Goal: Task Accomplishment & Management: Manage account settings

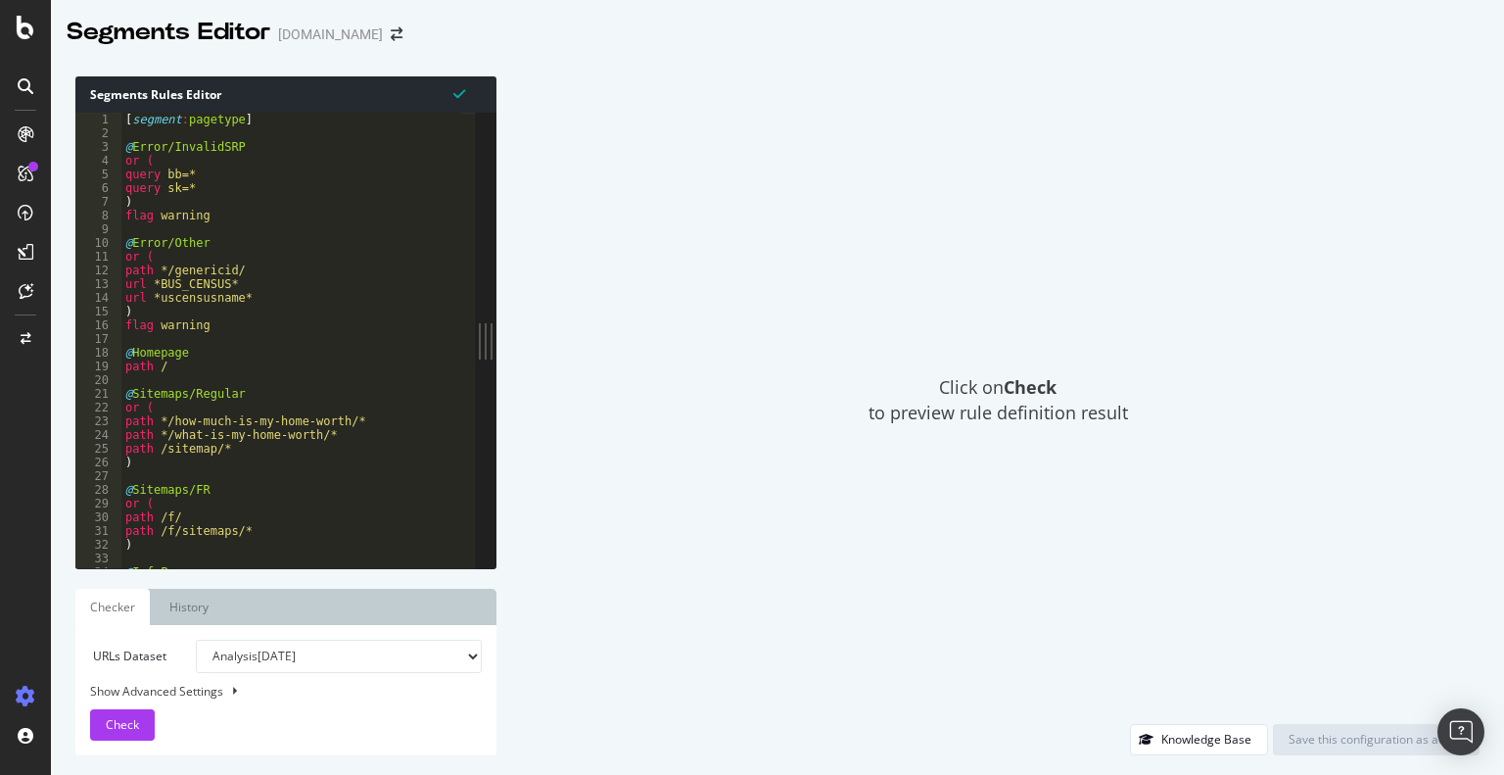
click at [195, 692] on div "Show Advanced Settings" at bounding box center [271, 691] width 392 height 17
select select "5000"
select select "100"
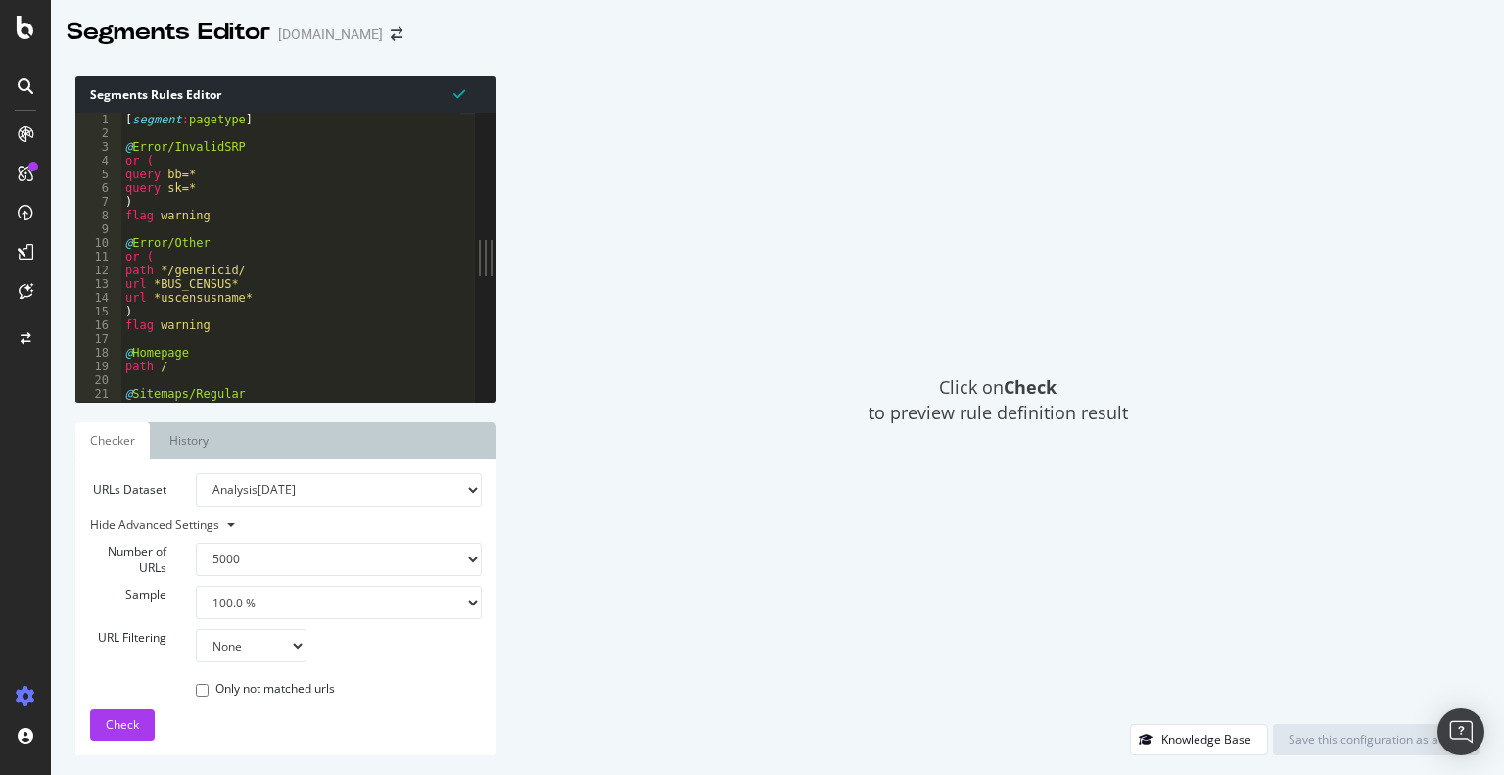
click at [376, 488] on select "Analysis [DATE] Analysis [DATE] Analysis [DATE] Analysis [DATE] Analysis [DATE]…" at bounding box center [339, 489] width 287 height 33
select select "analysis:20250803"
click at [196, 473] on select "Analysis [DATE] Analysis [DATE] Analysis [DATE] Analysis [DATE] Analysis [DATE]…" at bounding box center [339, 489] width 287 height 33
click at [184, 434] on link "History" at bounding box center [189, 440] width 69 height 36
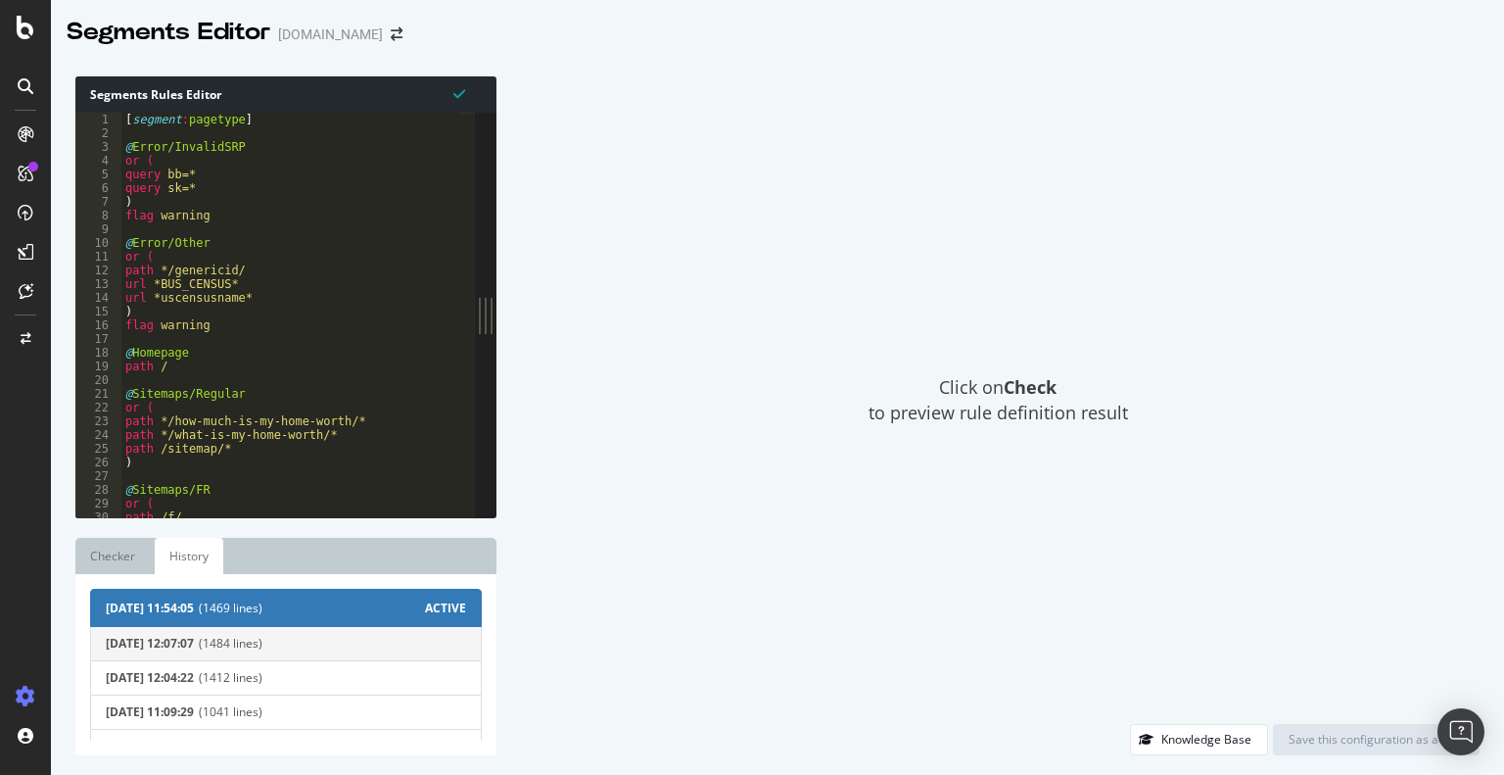
click at [306, 641] on span "(1484 lines)" at bounding box center [332, 644] width 267 height 14
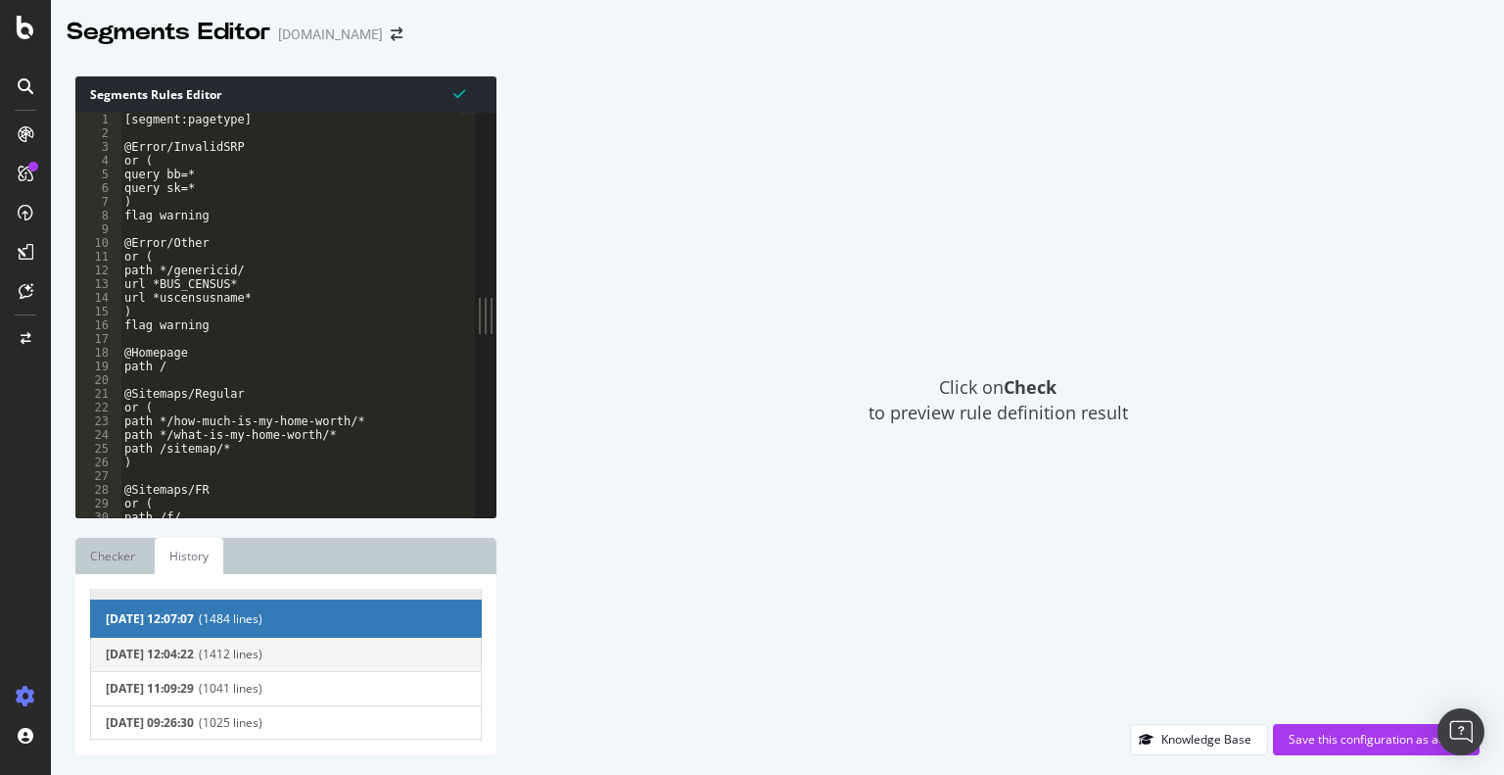
scroll to position [20, 0]
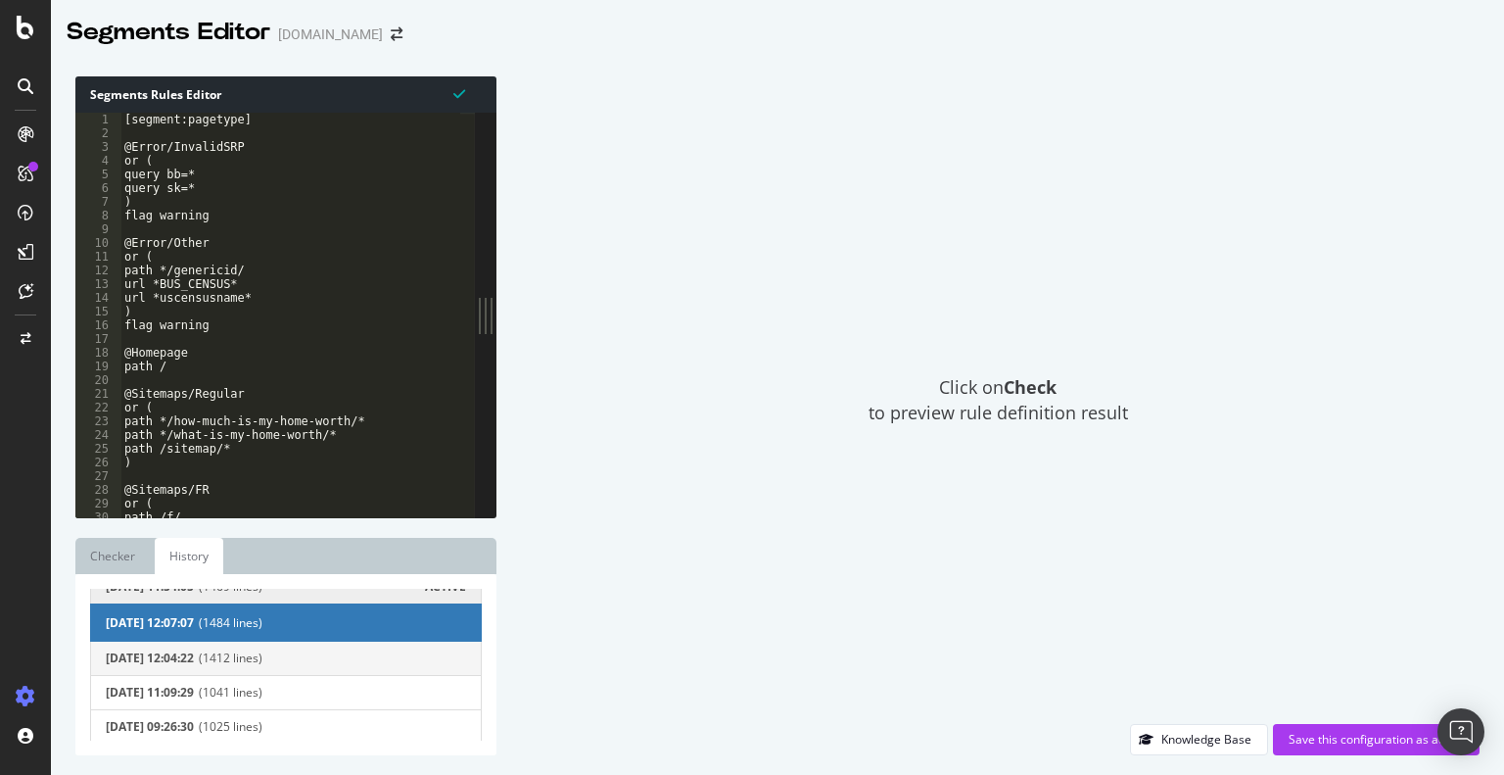
click at [270, 653] on span "(1412 lines)" at bounding box center [332, 658] width 267 height 14
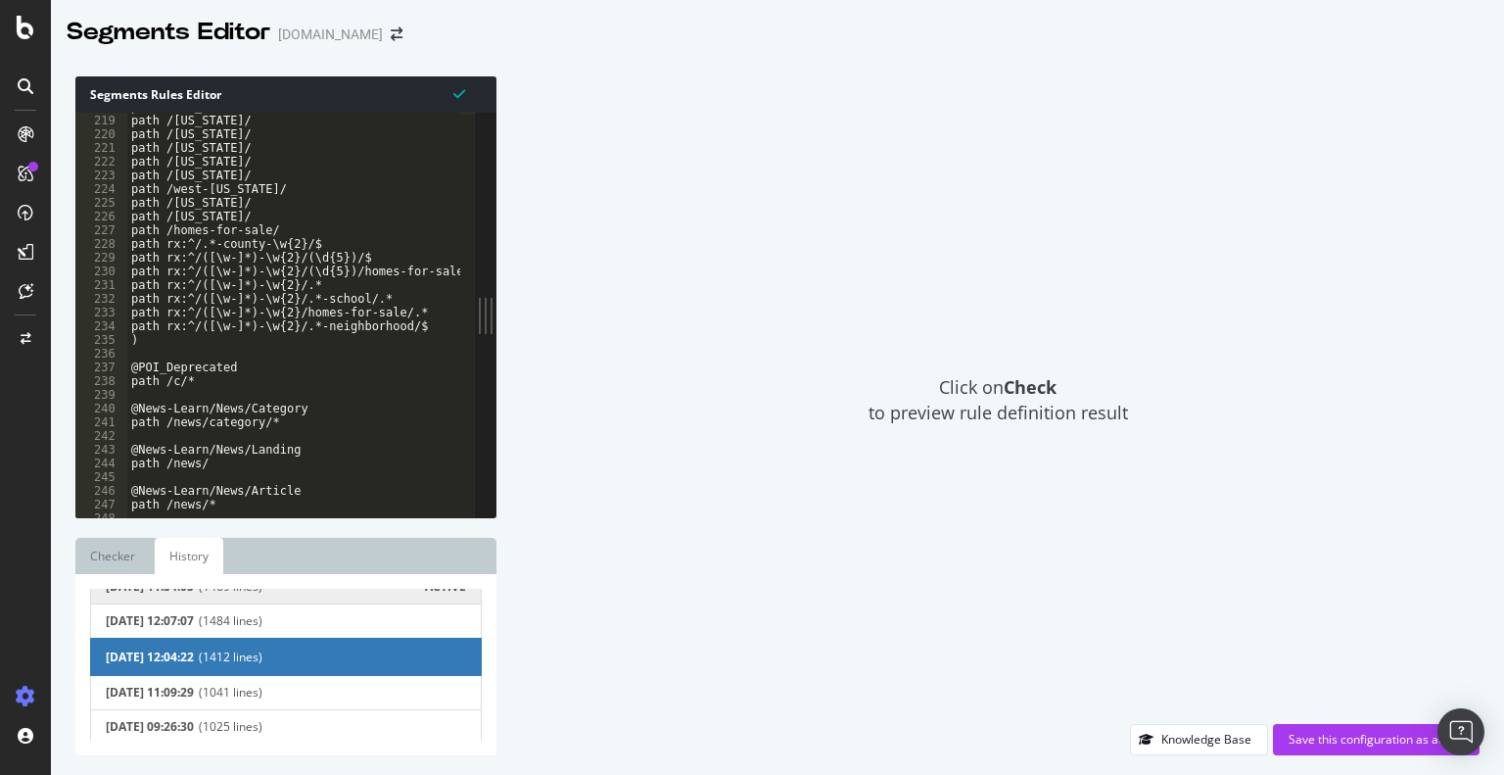
scroll to position [2989, 0]
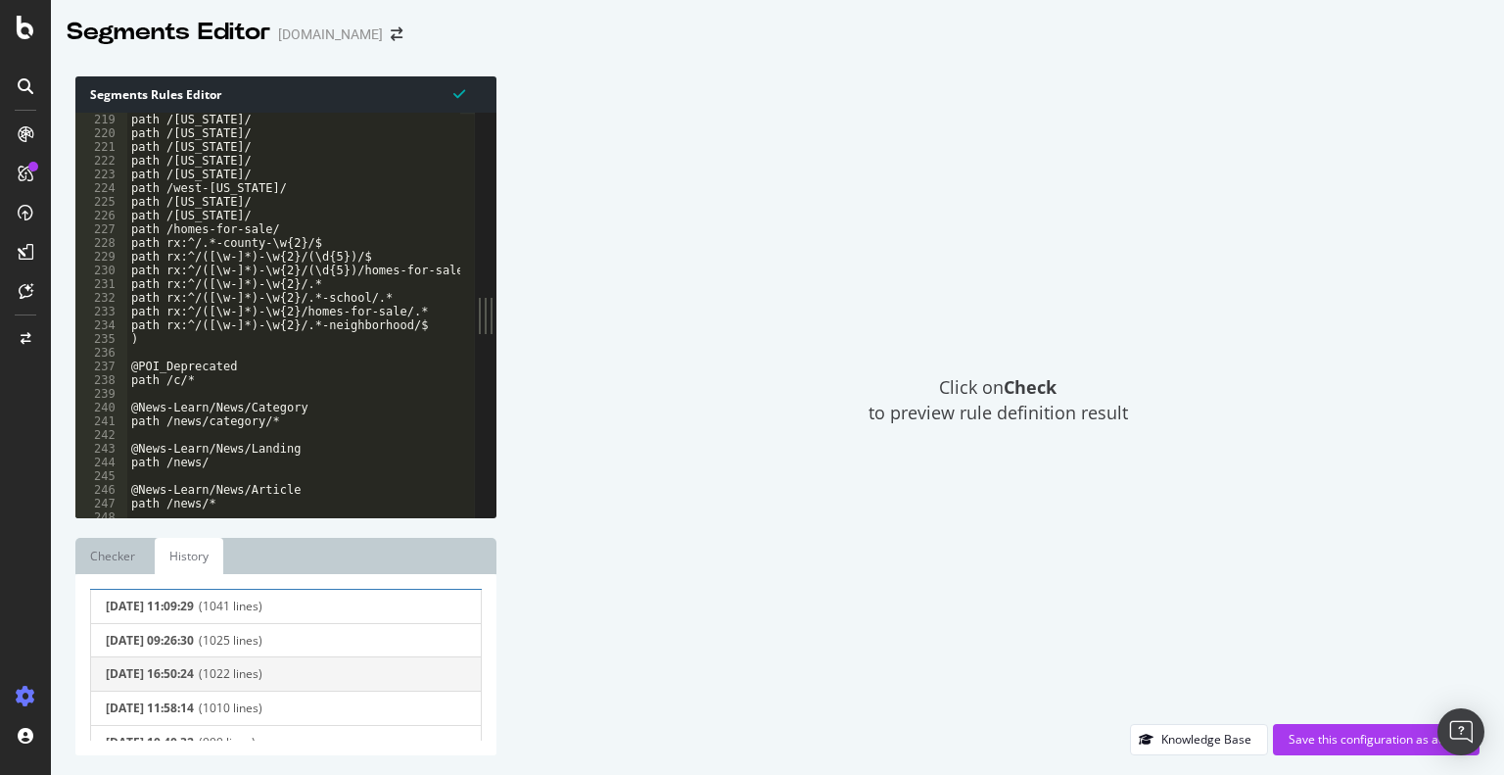
click at [276, 668] on span "(1022 lines)" at bounding box center [332, 674] width 267 height 14
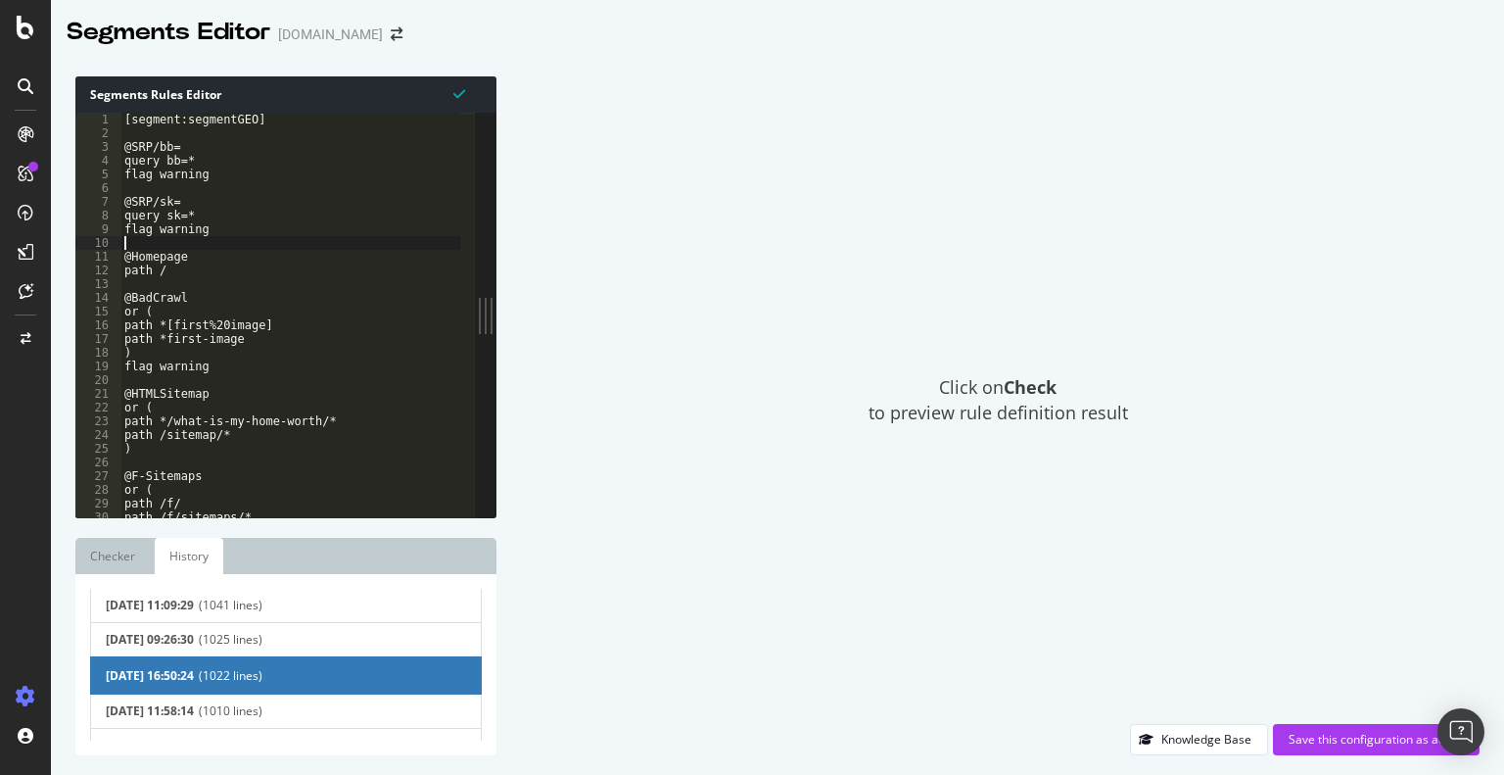
click at [370, 238] on div "[segment:segmentGEO] @SRP/bb= query bb=* flag warning @SRP/sk= query sk=* flag …" at bounding box center [295, 322] width 351 height 418
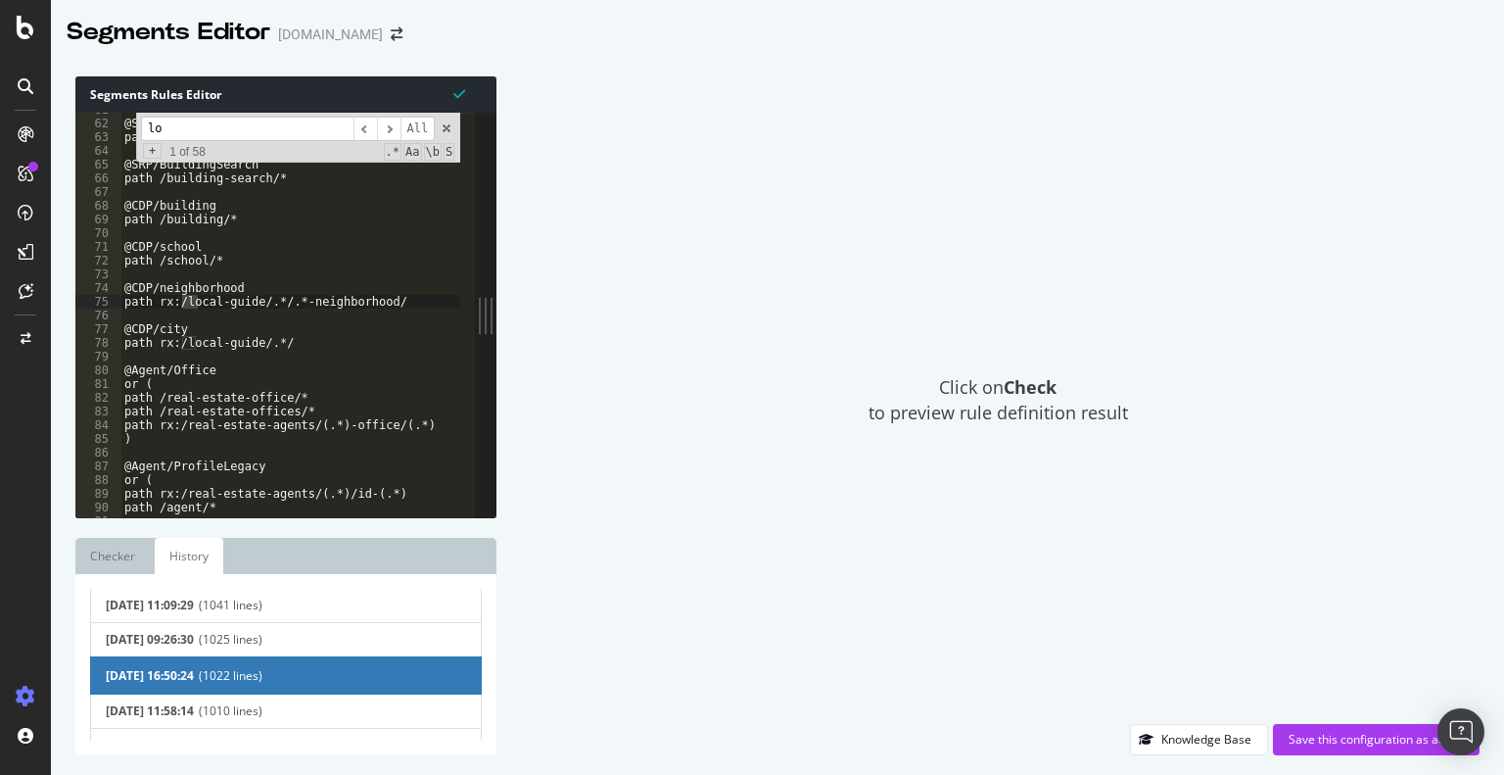
scroll to position [832, 0]
type input "local"
drag, startPoint x: 297, startPoint y: 348, endPoint x: 112, endPoint y: 328, distance: 186.1
click at [112, 328] on div "path rx:/local-guide/.*/ 61 62 63 64 65 66 67 68 69 70 71 72 73 74 75 76 77 78 …" at bounding box center [275, 315] width 400 height 405
click at [364, 128] on span "​" at bounding box center [366, 129] width 24 height 24
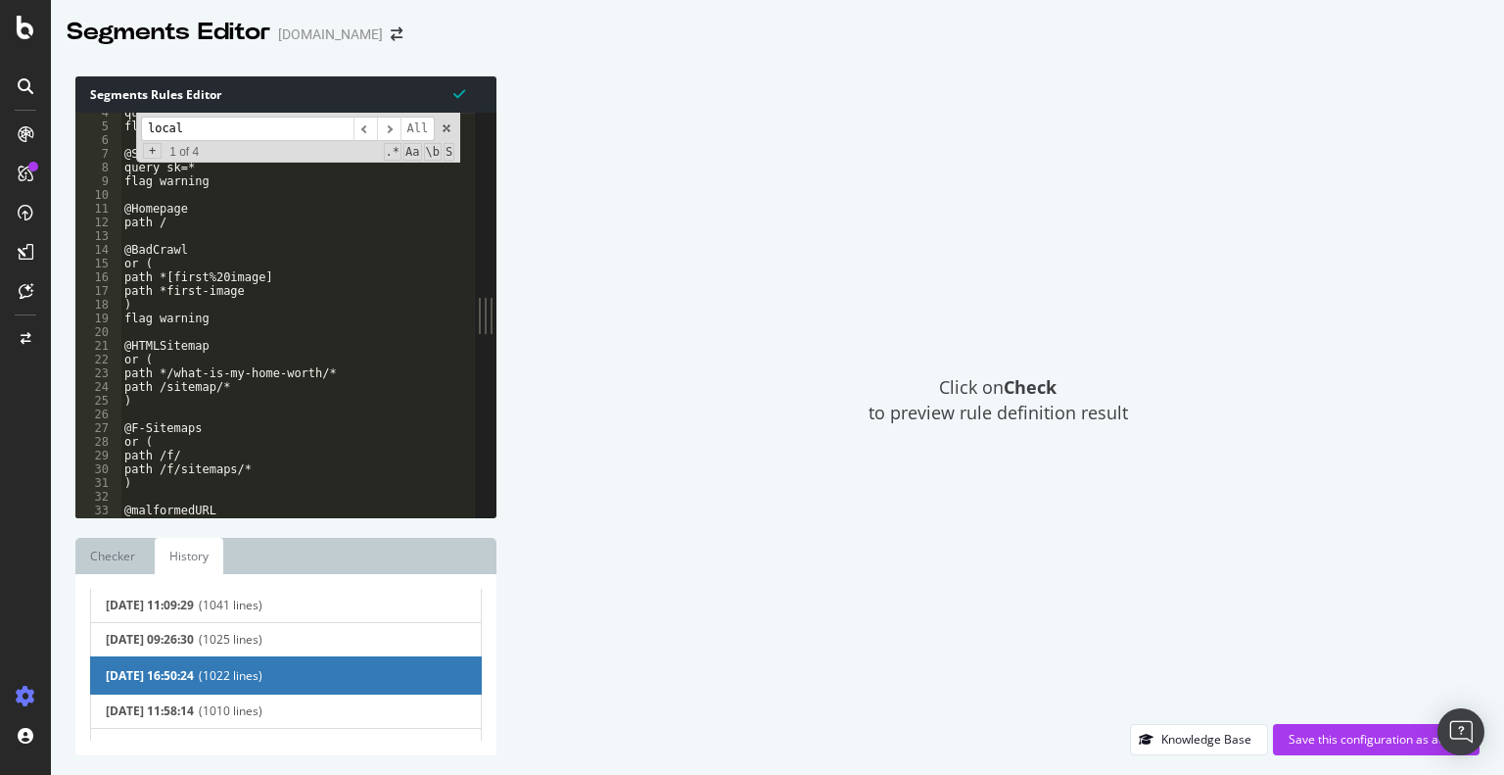
scroll to position [0, 0]
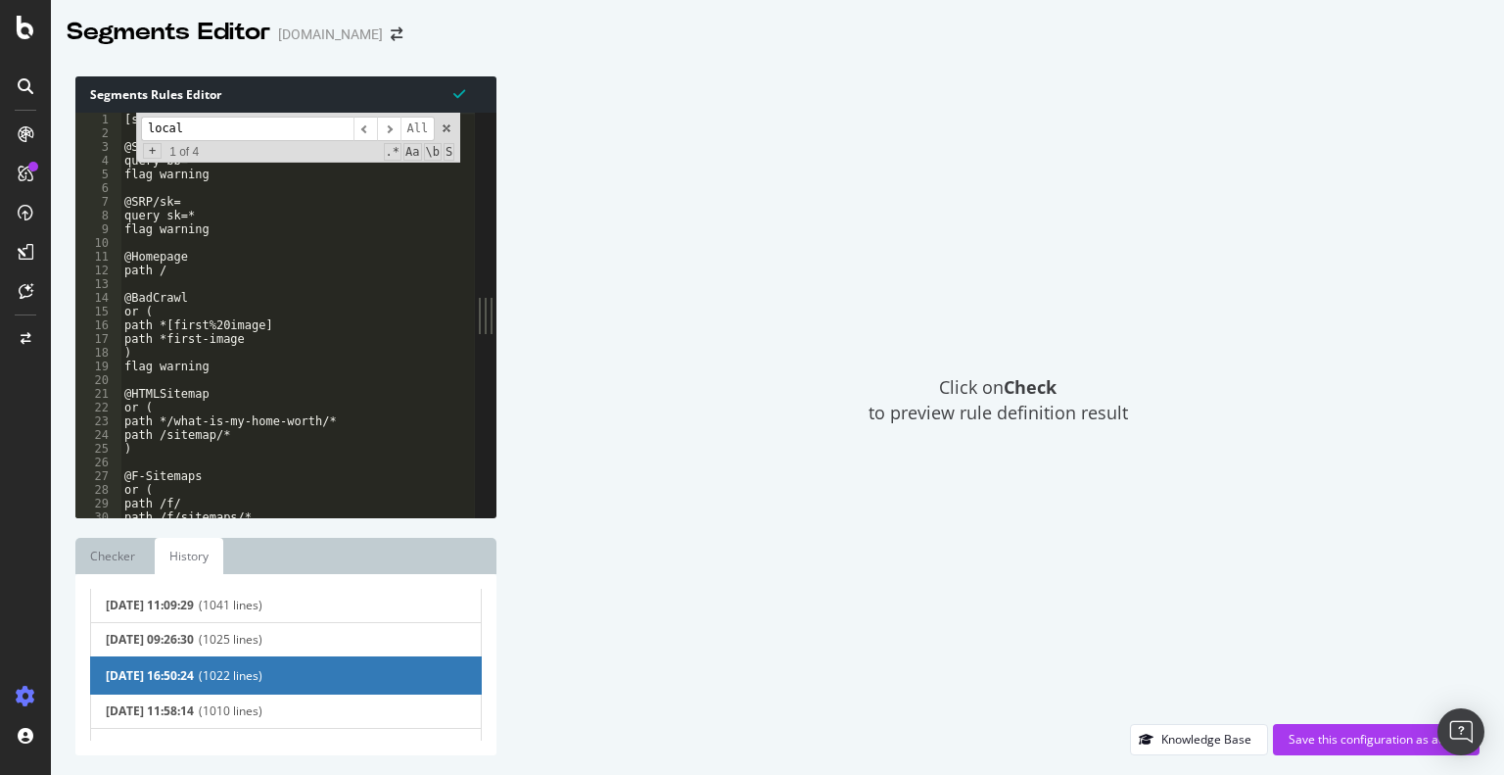
click at [452, 135] on div "local ​ ​ All Replace All + 1 of 4 .* Aa \b S" at bounding box center [298, 138] width 324 height 50
click at [448, 136] on div "local ​ ​ All Replace All + 1 of 4 .* Aa \b S" at bounding box center [298, 138] width 324 height 50
type textarea "or ("
click at [372, 410] on div "[segment:segmentGEO] @SRP/bb= query bb=* flag warning @SRP/sk= query sk=* flag …" at bounding box center [295, 322] width 351 height 418
click at [447, 135] on span at bounding box center [447, 128] width 14 height 14
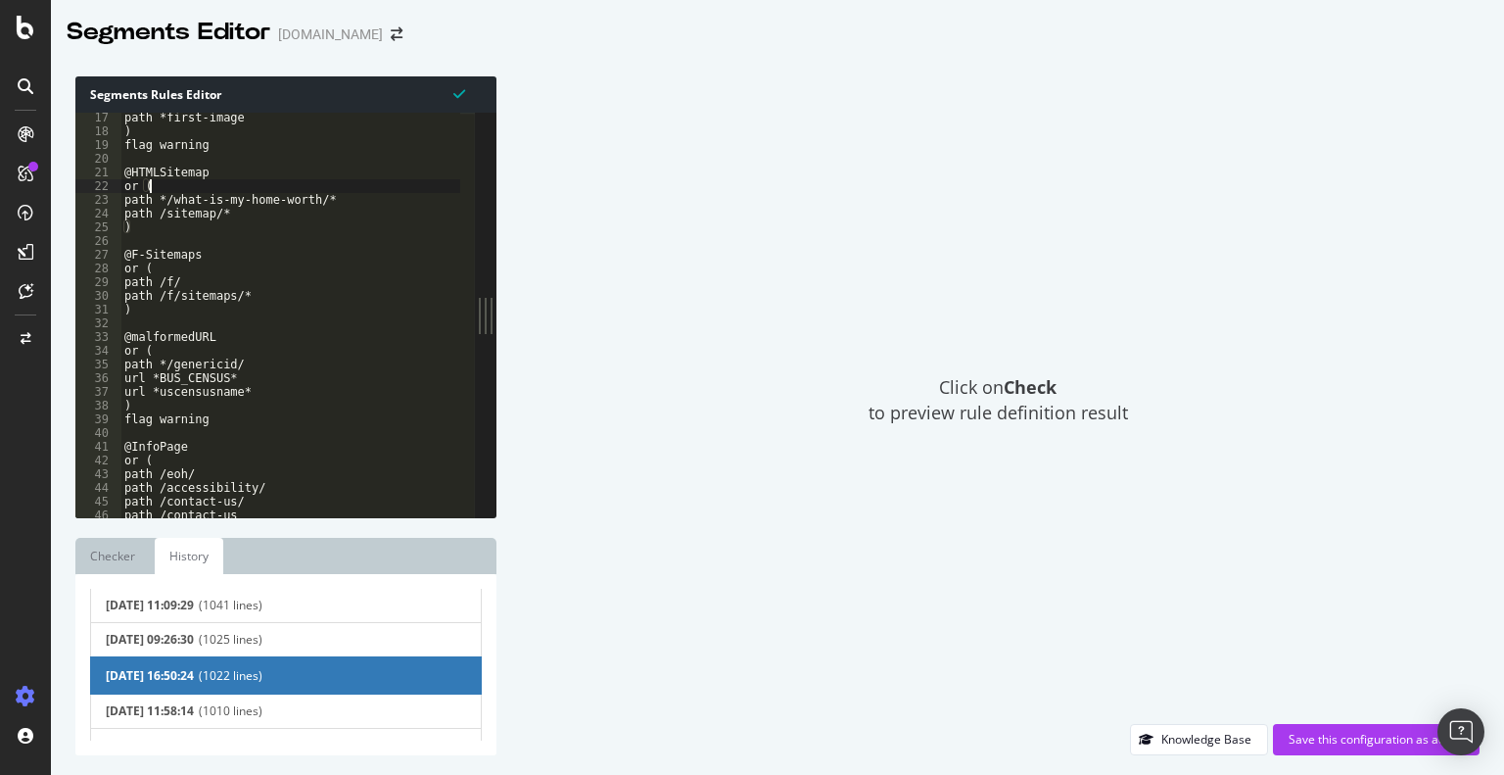
scroll to position [223, 0]
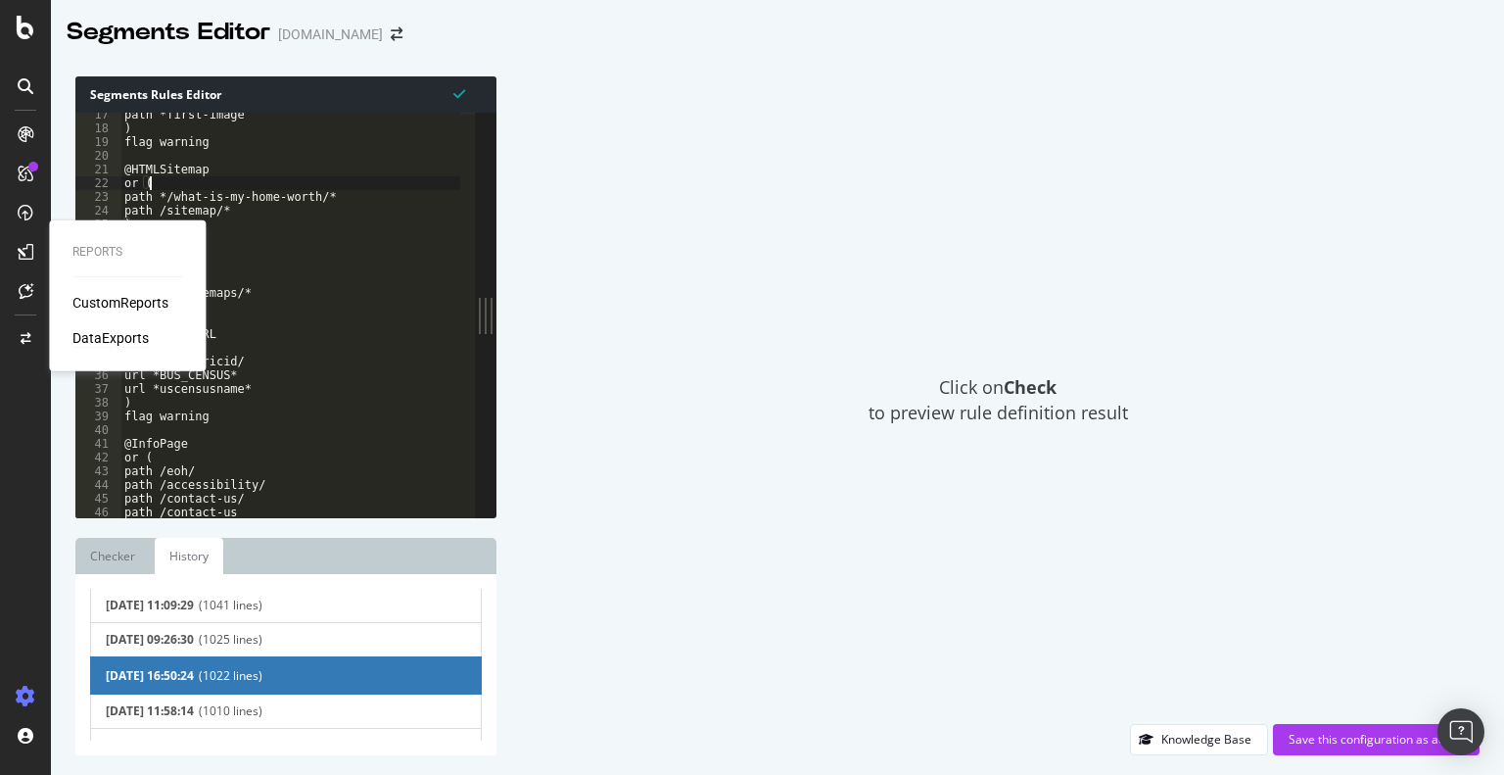
click at [118, 341] on div "DataExports" at bounding box center [110, 338] width 76 height 20
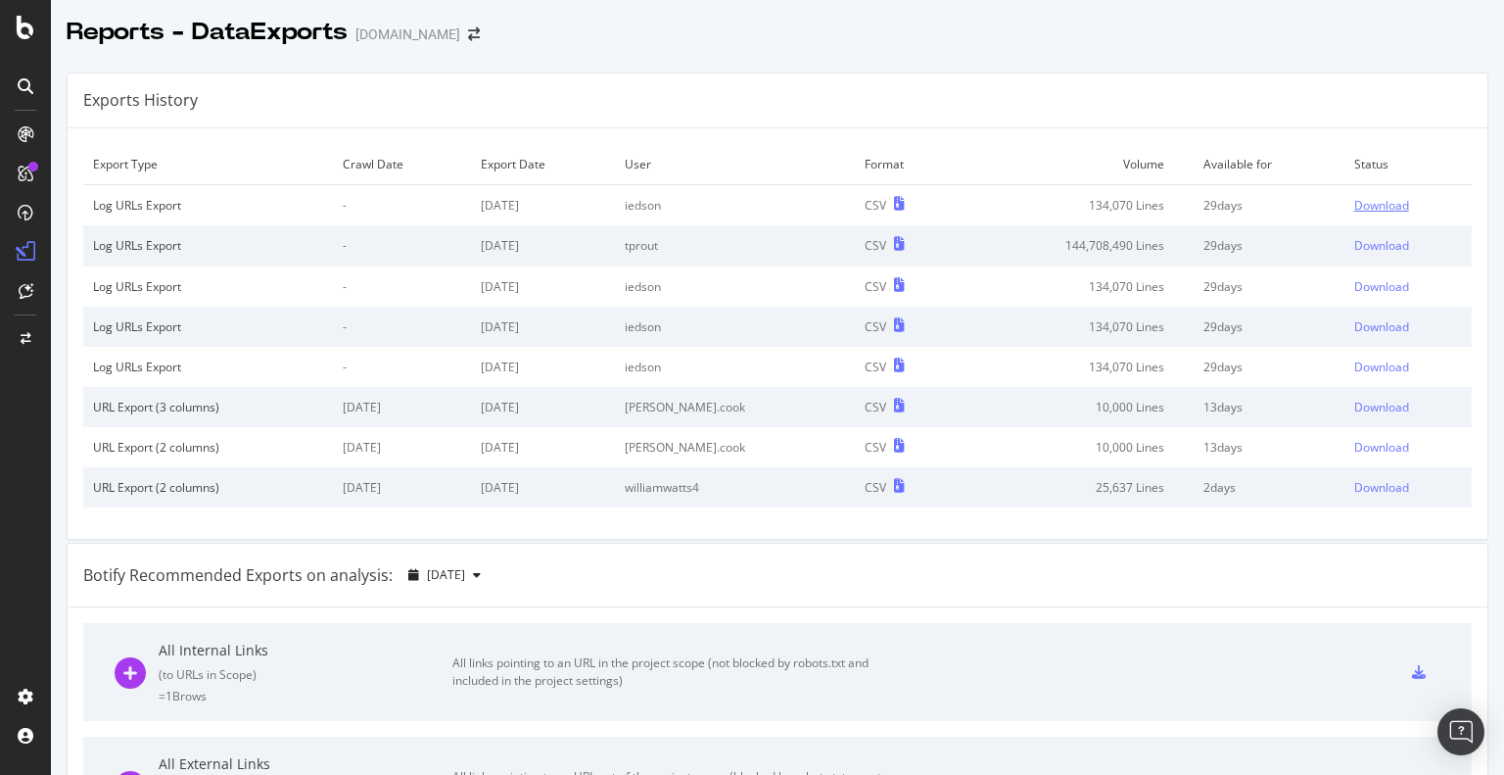
click at [1354, 207] on div "Download" at bounding box center [1381, 205] width 55 height 17
click at [21, 692] on icon at bounding box center [26, 696] width 20 height 20
click at [29, 700] on icon at bounding box center [26, 696] width 20 height 20
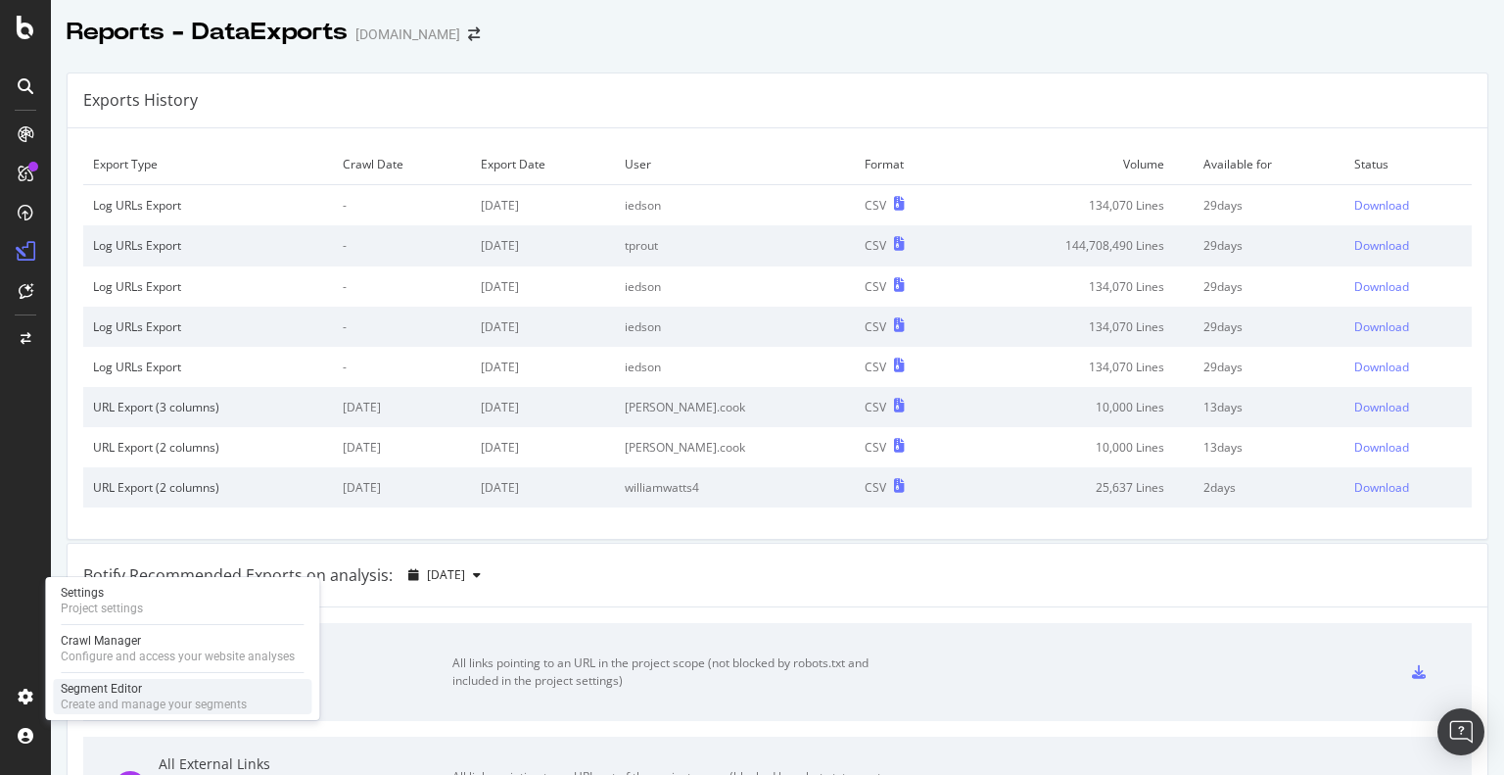
click at [112, 700] on div "Create and manage your segments" at bounding box center [154, 704] width 186 height 16
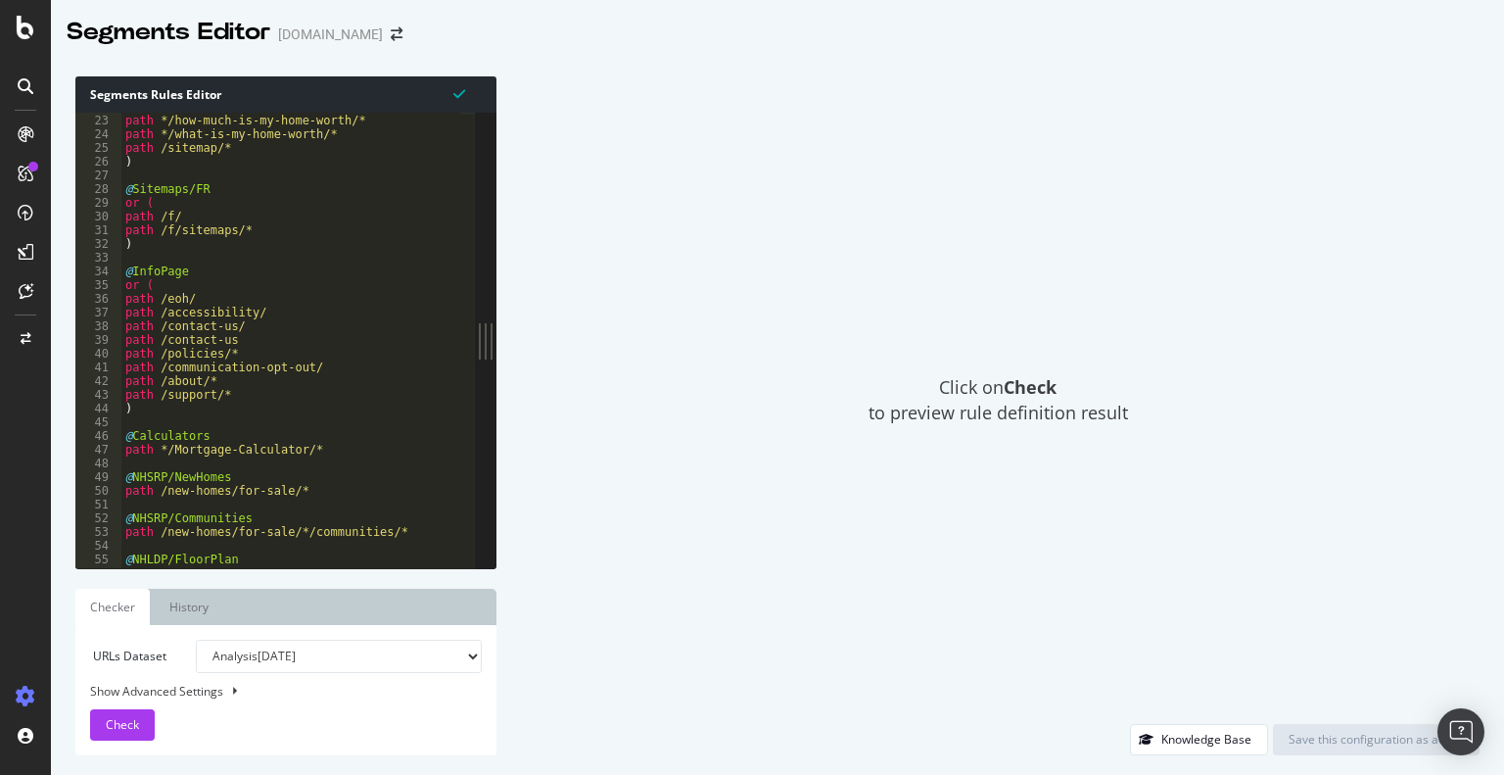
scroll to position [310, 0]
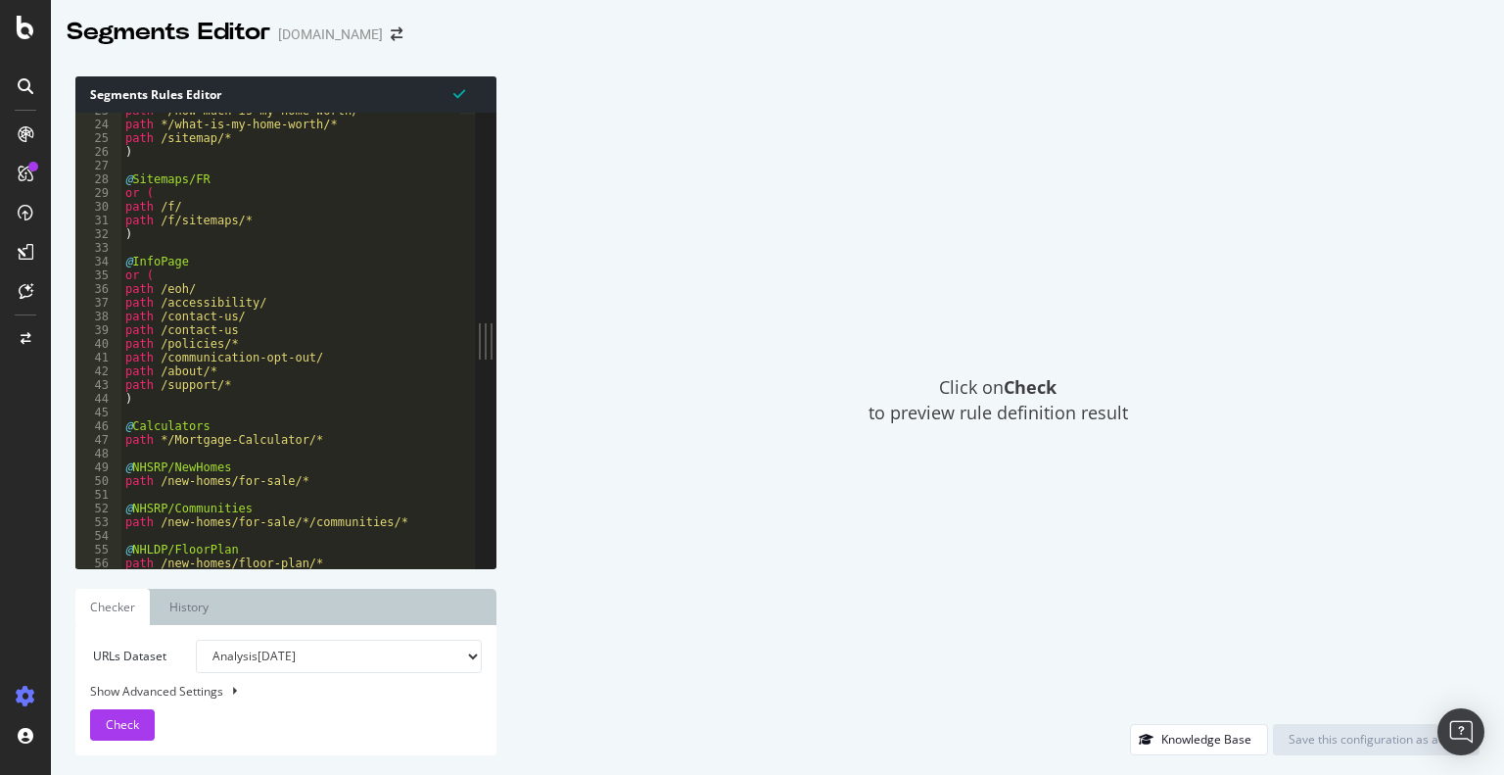
type textarea "path /eoh/"
click at [368, 290] on div "path */how-much-is-my-home-worth/* path */what-is-my-home-worth/* path /sitemap…" at bounding box center [319, 338] width 396 height 469
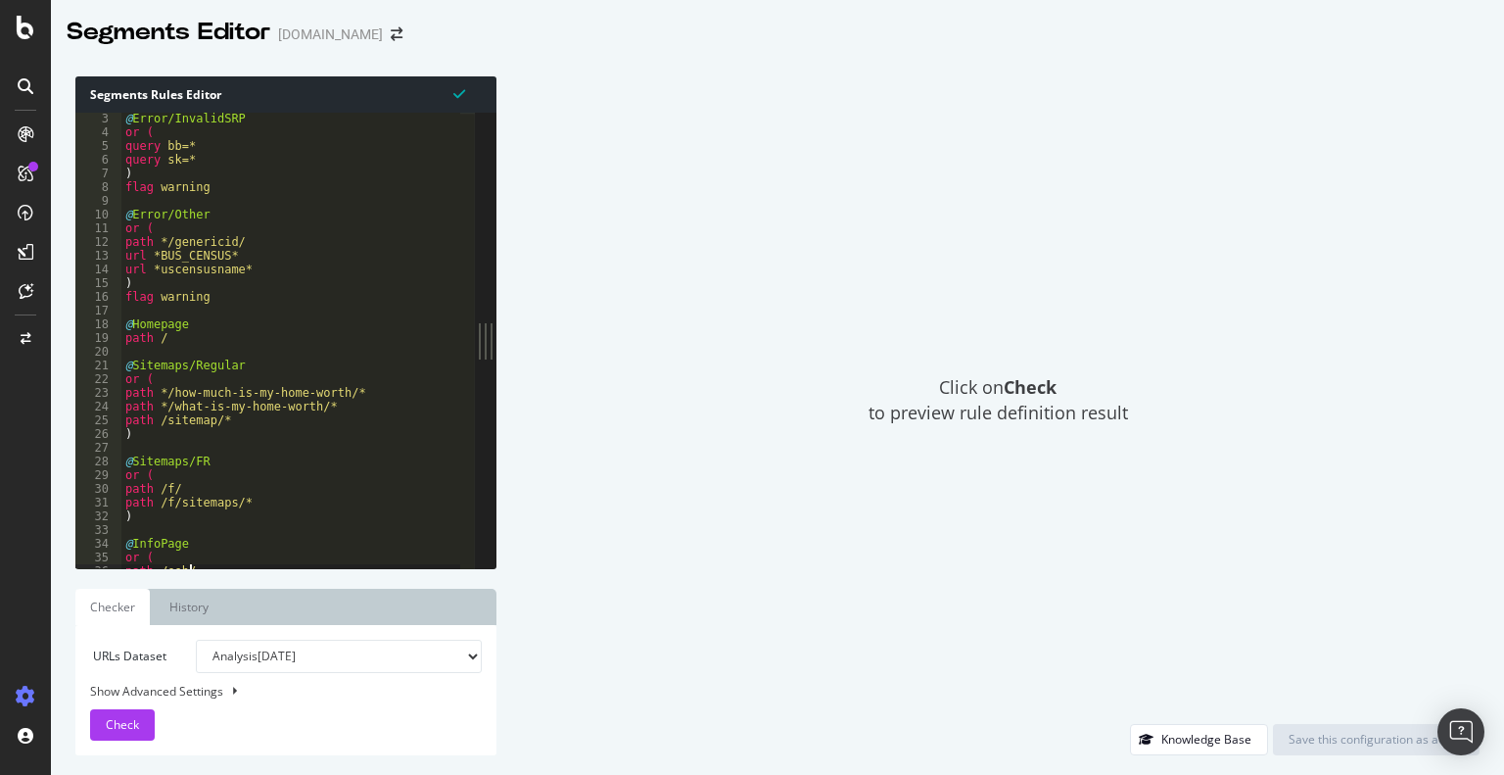
scroll to position [0, 0]
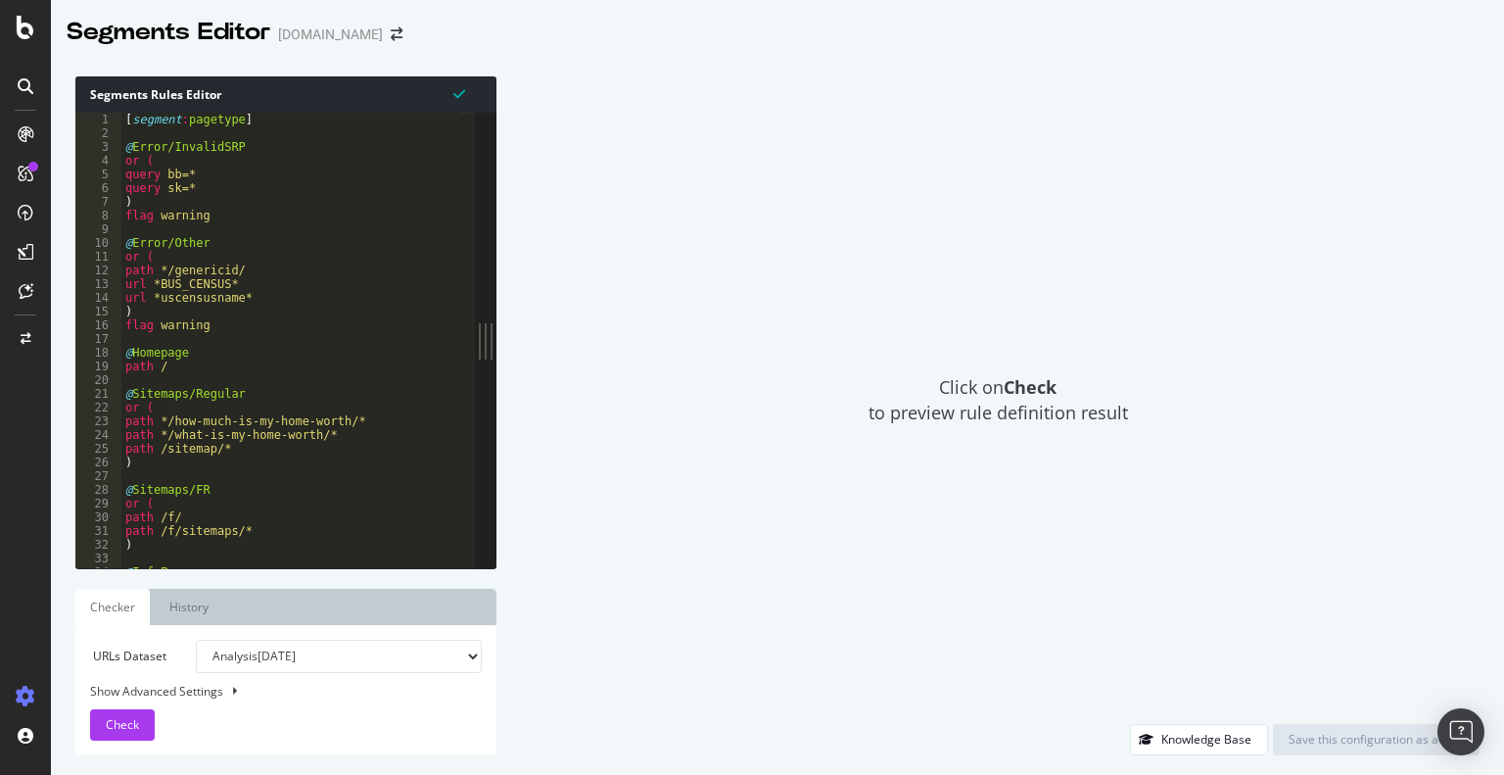
click at [392, 223] on div "[ segment : pagetype ] @ Error/InvalidSRP or ( query bb=* query sk=* ) flag war…" at bounding box center [319, 347] width 396 height 469
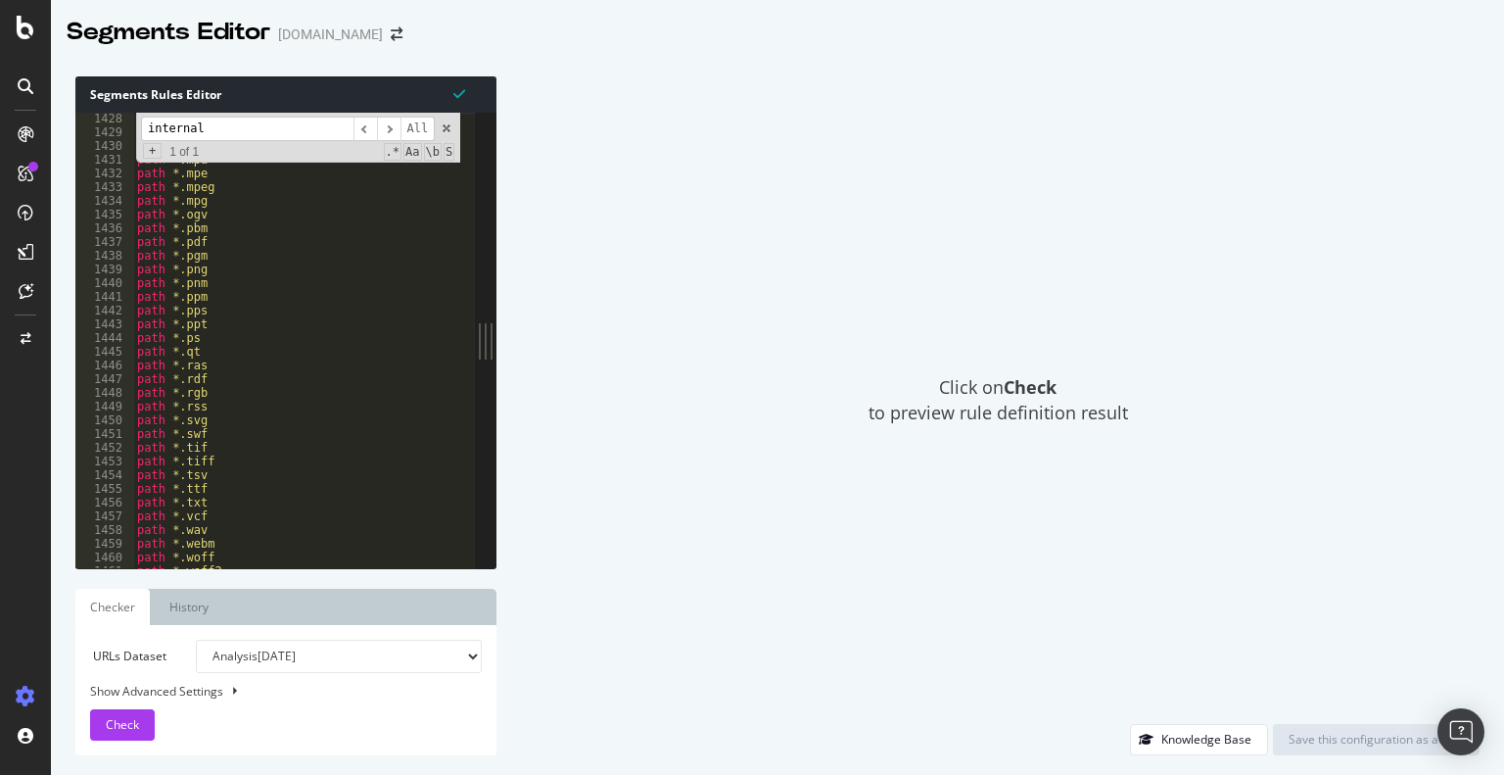
scroll to position [19699, 0]
type input "internal"
type textarea "path *.xwd"
click at [218, 537] on div "path *.pdf path *.pgm path *.png path *.pnm path *.ppm path *.pps path *.ppt pa…" at bounding box center [331, 336] width 396 height 469
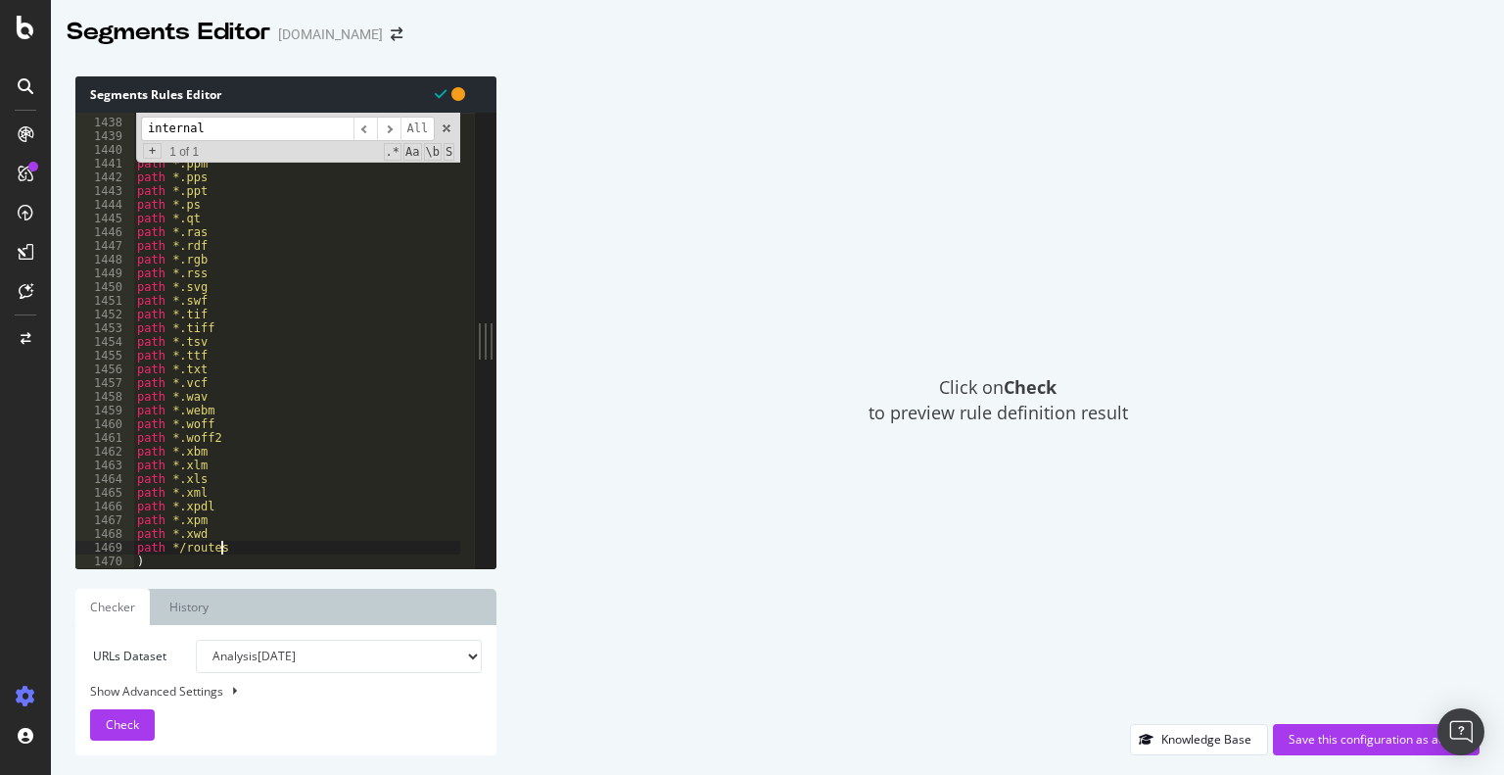
type textarea "path */routes/"
type textarea "path */services/"
type textarea "path .*utm=.*"
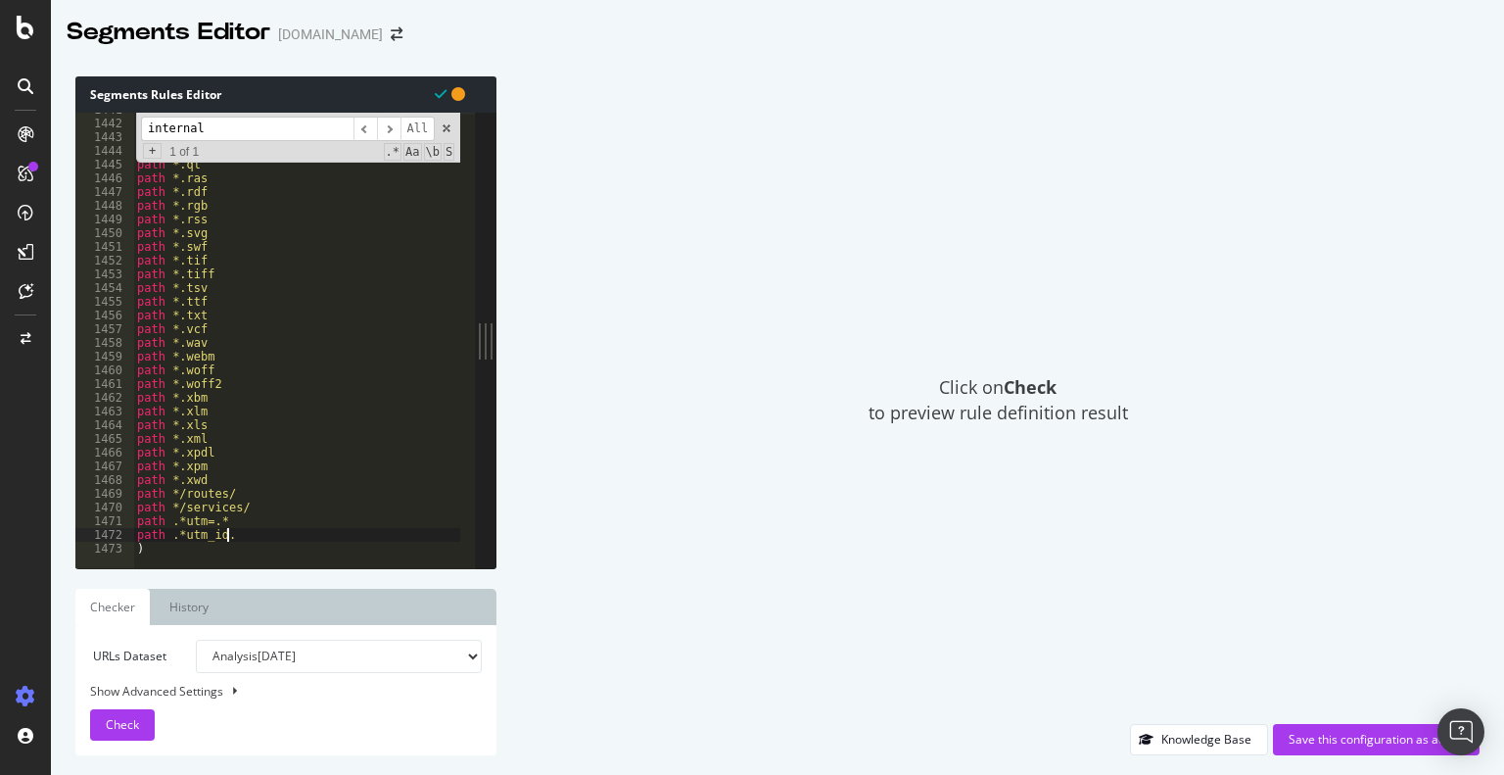
scroll to position [0, 7]
drag, startPoint x: 242, startPoint y: 532, endPoint x: 108, endPoint y: 495, distance: 139.2
click at [108, 495] on div "path .*utm_id.* 1441 1442 1443 1444 1445 1446 1447 1448 1449 1450 1451 1452 145…" at bounding box center [275, 340] width 400 height 455
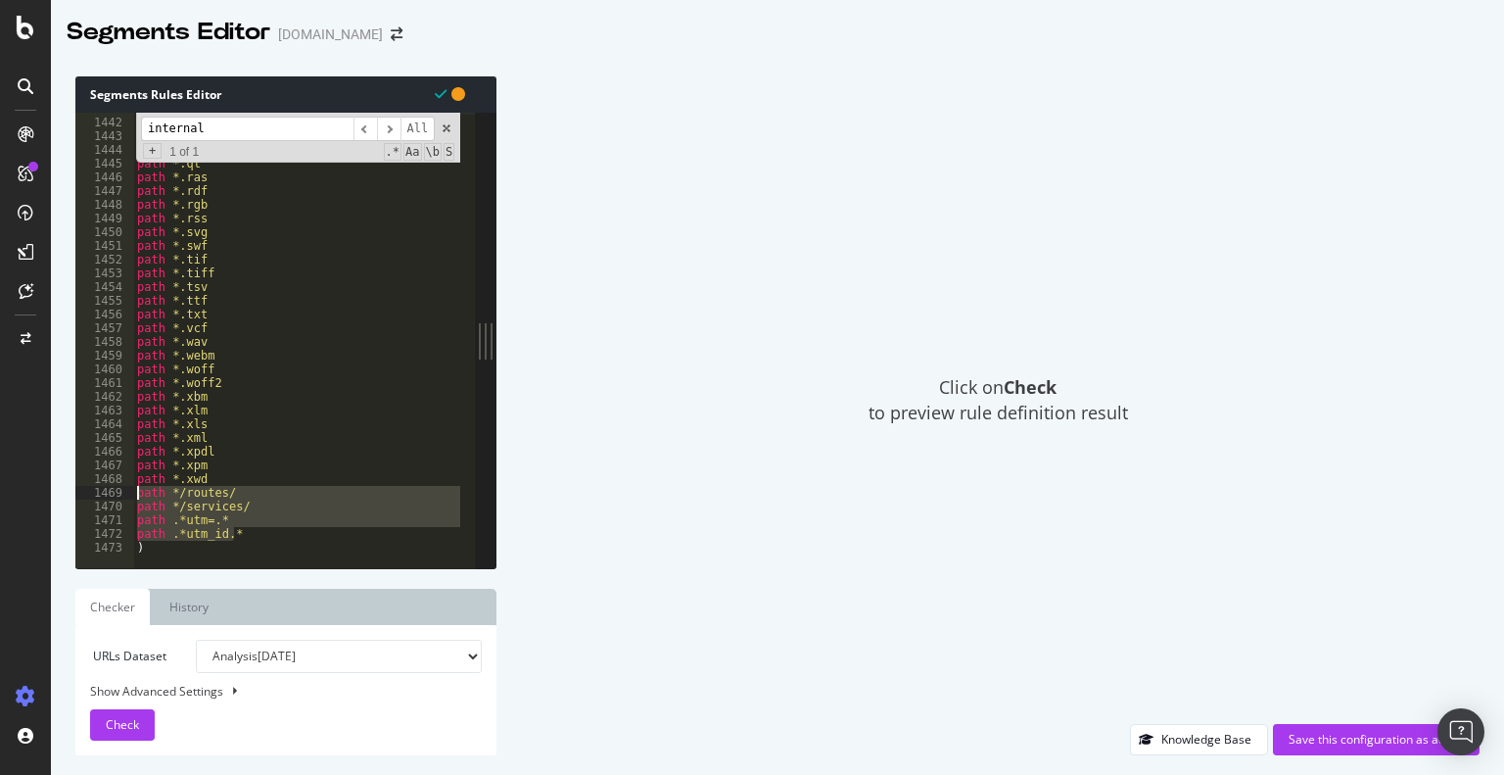
click at [178, 489] on div "path *.ppm path *.pps path *.ppt path *.ps path *.qt path *.ras path *.rdf path…" at bounding box center [296, 340] width 327 height 455
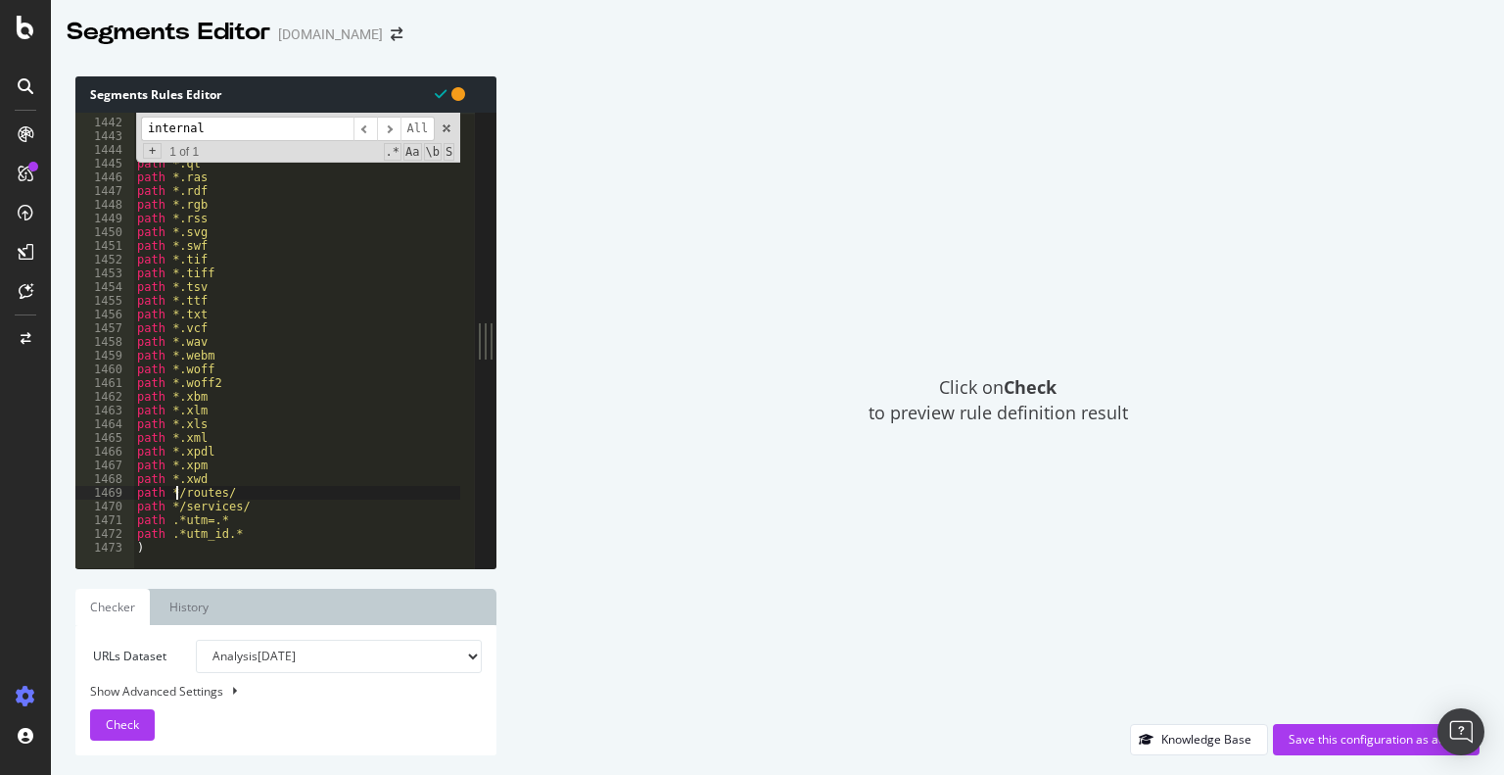
scroll to position [0, 5]
click at [234, 493] on div "path *.ppm path *.pps path *.ppt path *.ps path *.qt path *.ras path *.rdf path…" at bounding box center [331, 336] width 396 height 469
click at [177, 505] on div "path *.ppm path *.pps path *.ppt path *.ps path *.qt path *.ras path *.rdf path…" at bounding box center [331, 336] width 396 height 469
click at [245, 505] on div "path *.ppm path *.pps path *.ppt path *.ps path *.qt path *.ras path *.rdf path…" at bounding box center [331, 336] width 396 height 469
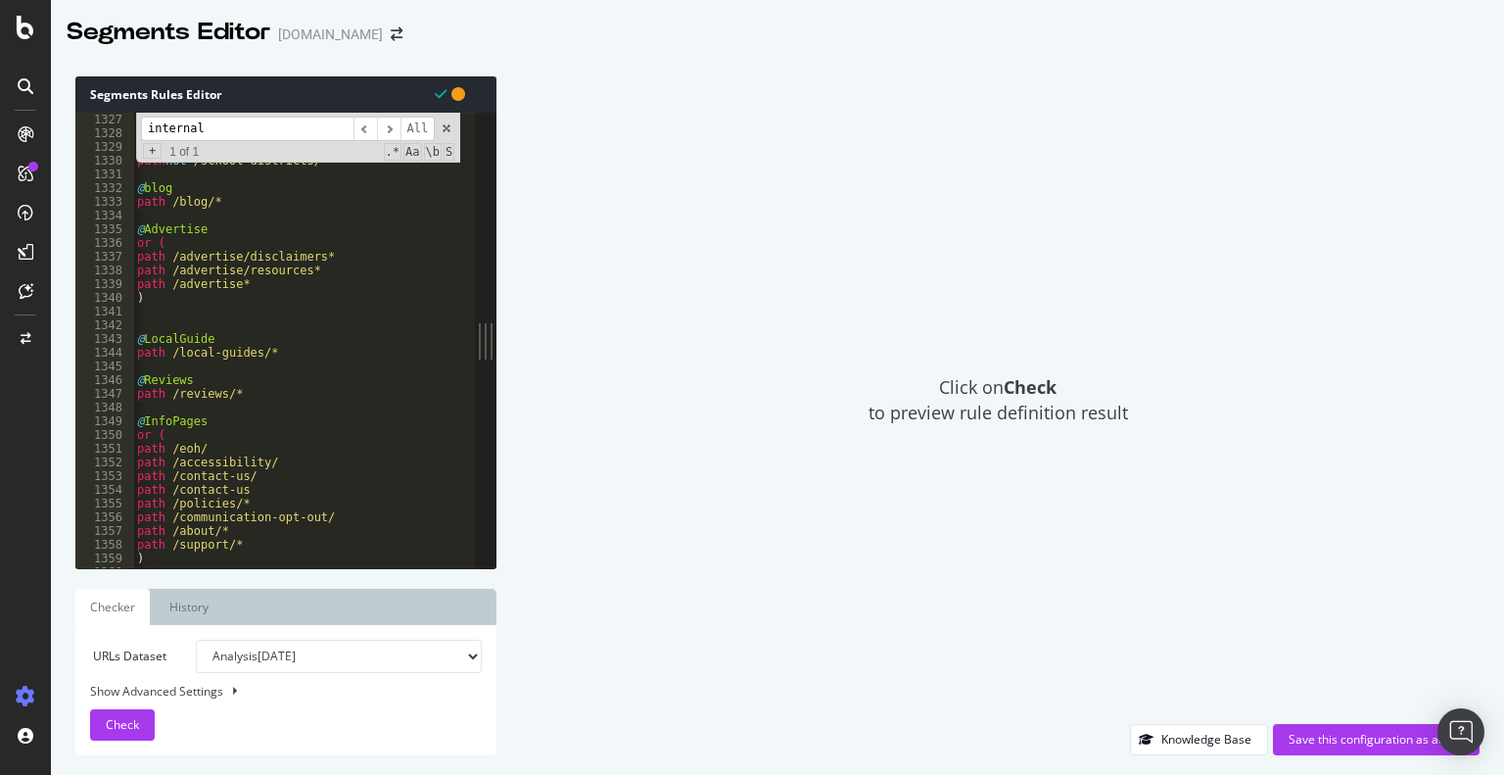
scroll to position [18180, 0]
click at [240, 357] on div "path not */parking/ path not */cheap/ path not */balcony/ path not */school-dis…" at bounding box center [331, 346] width 396 height 469
type textarea "path /local-guides/*"
click at [285, 355] on div "path not */parking/ path not */cheap/ path not */balcony/ path not */school-dis…" at bounding box center [331, 346] width 396 height 469
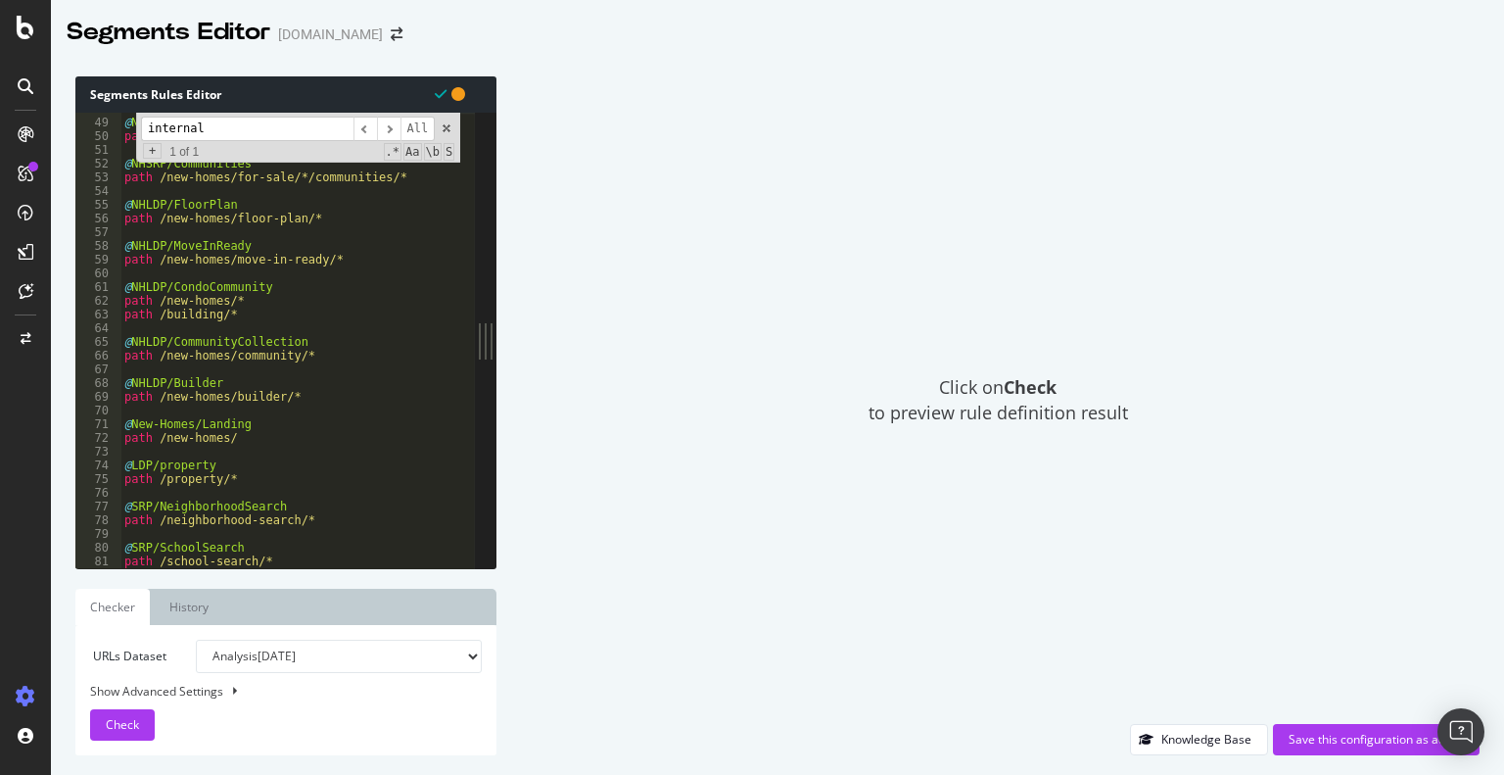
scroll to position [0, 0]
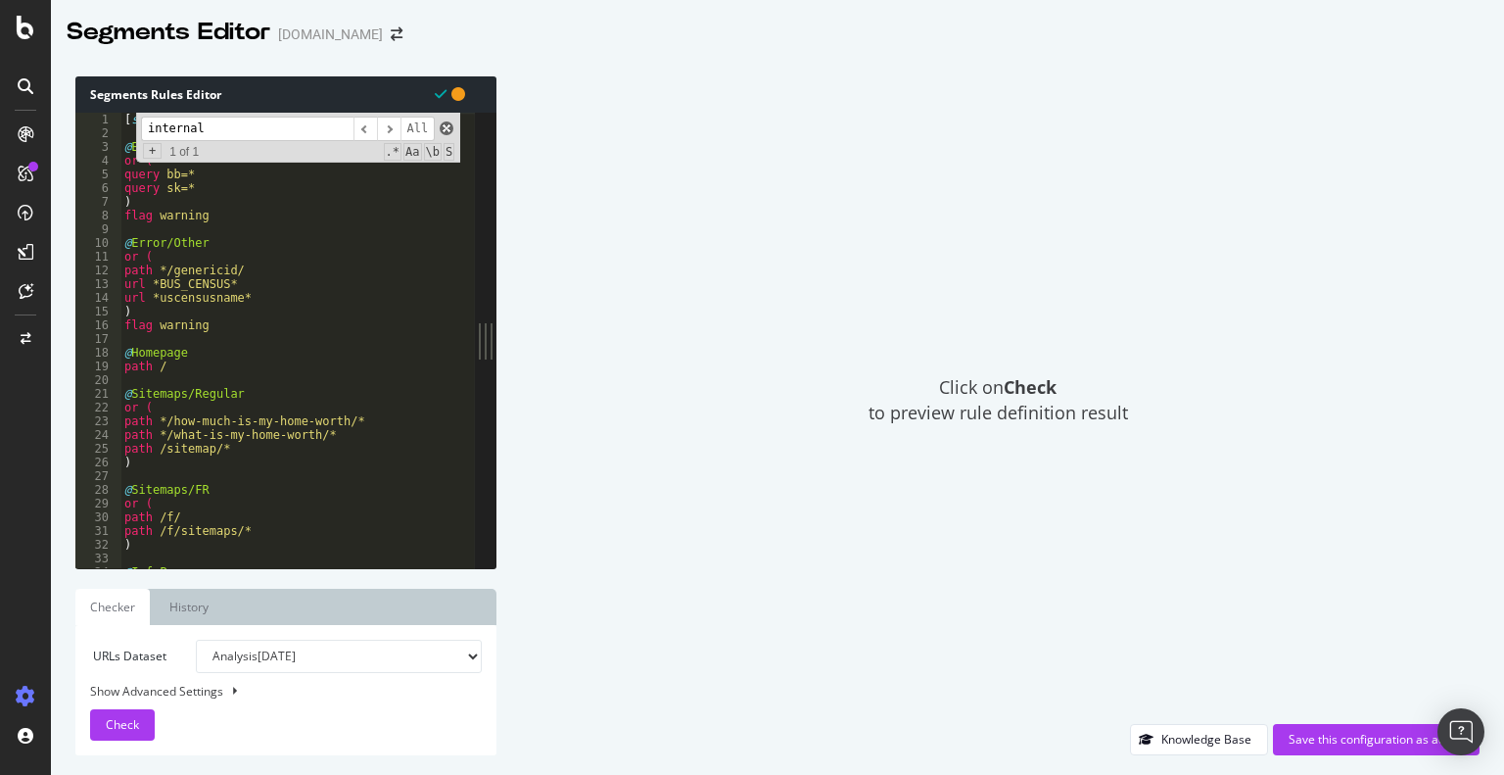
click at [449, 126] on span at bounding box center [447, 128] width 14 height 14
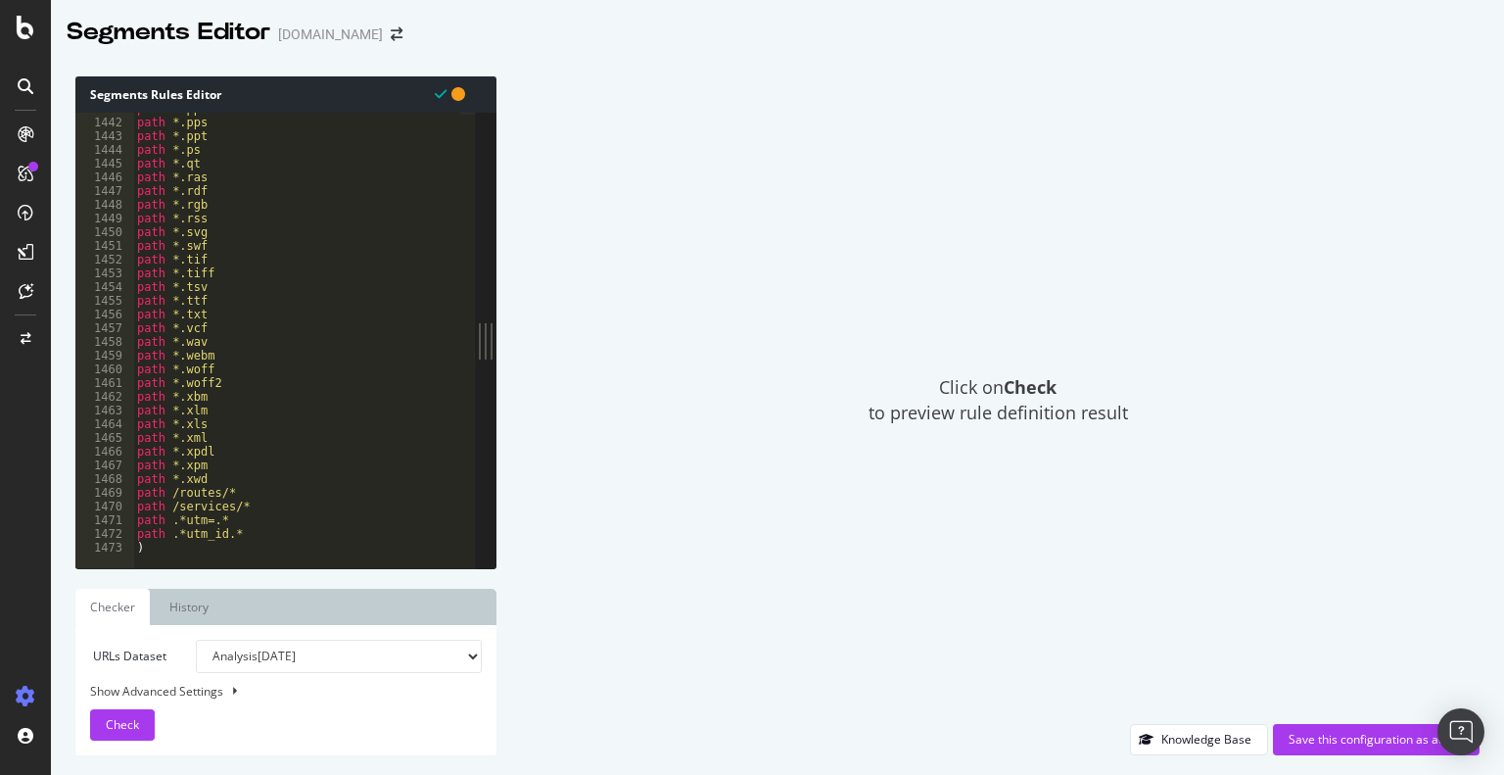
scroll to position [19753, 0]
click at [132, 724] on span "Check" at bounding box center [122, 724] width 33 height 17
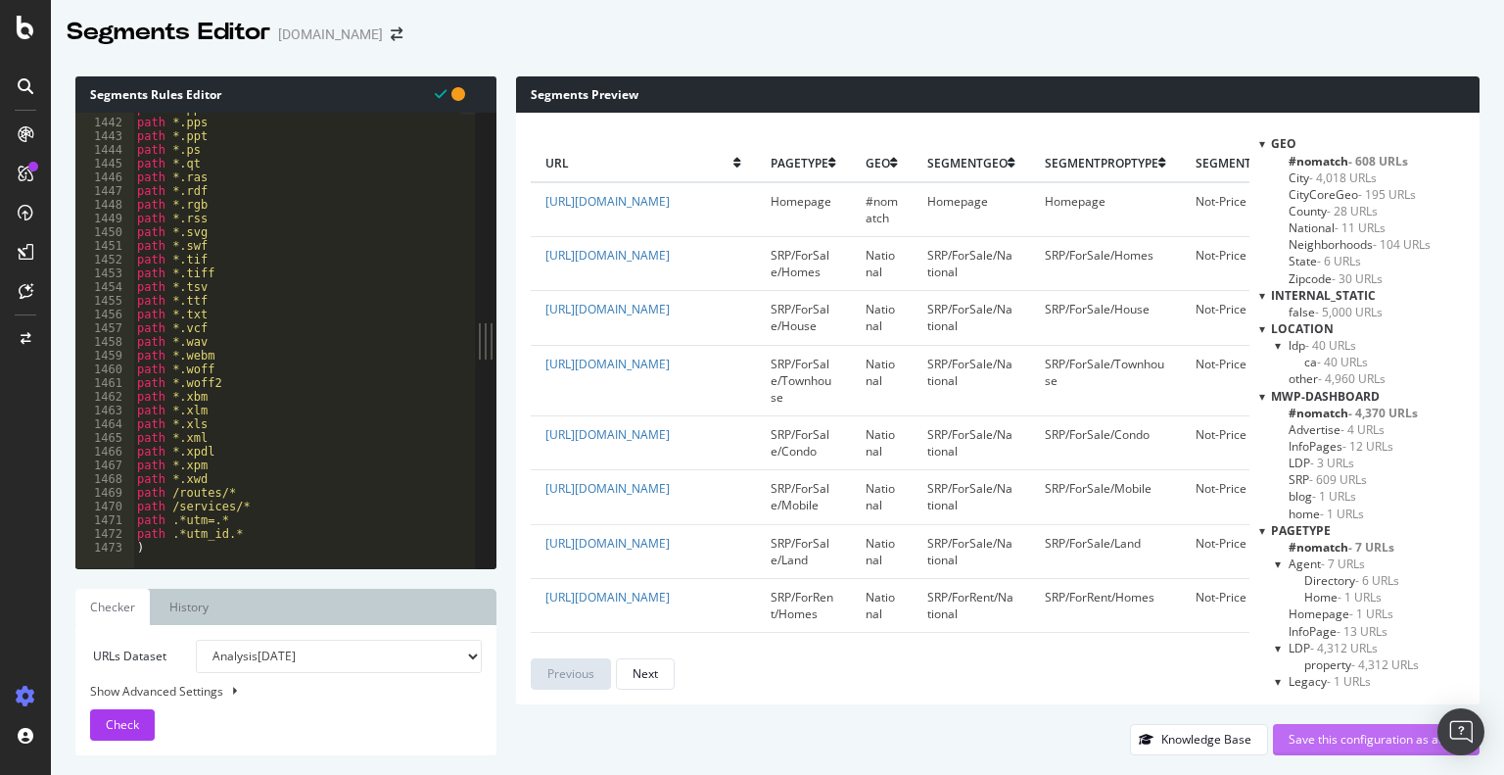
click at [1335, 739] on div "Save this configuration as active" at bounding box center [1376, 739] width 175 height 17
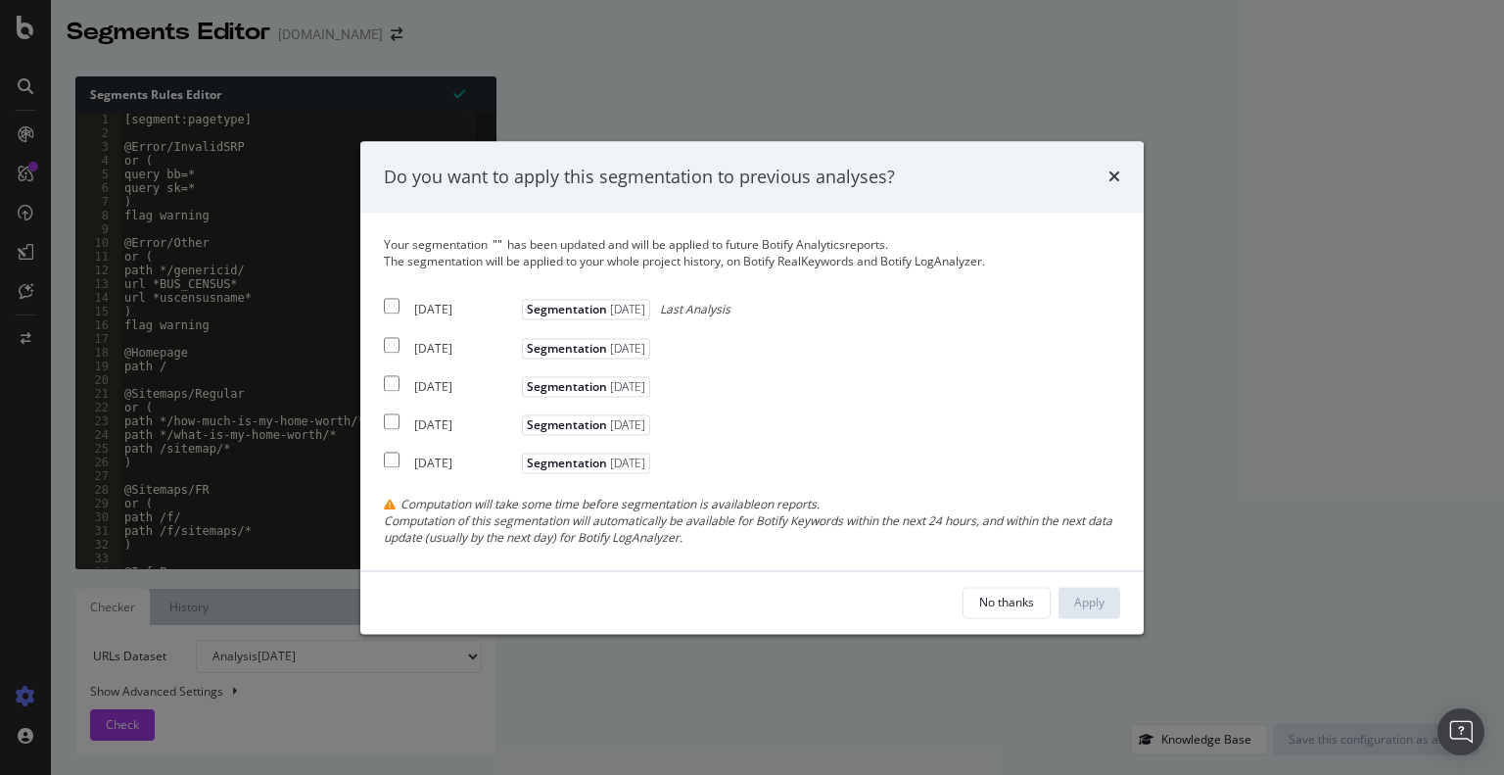
click at [388, 305] on input "modal" at bounding box center [392, 307] width 16 height 16
checkbox input "true"
click at [390, 337] on input "modal" at bounding box center [392, 345] width 16 height 16
checkbox input "true"
click at [394, 386] on input "modal" at bounding box center [392, 383] width 16 height 16
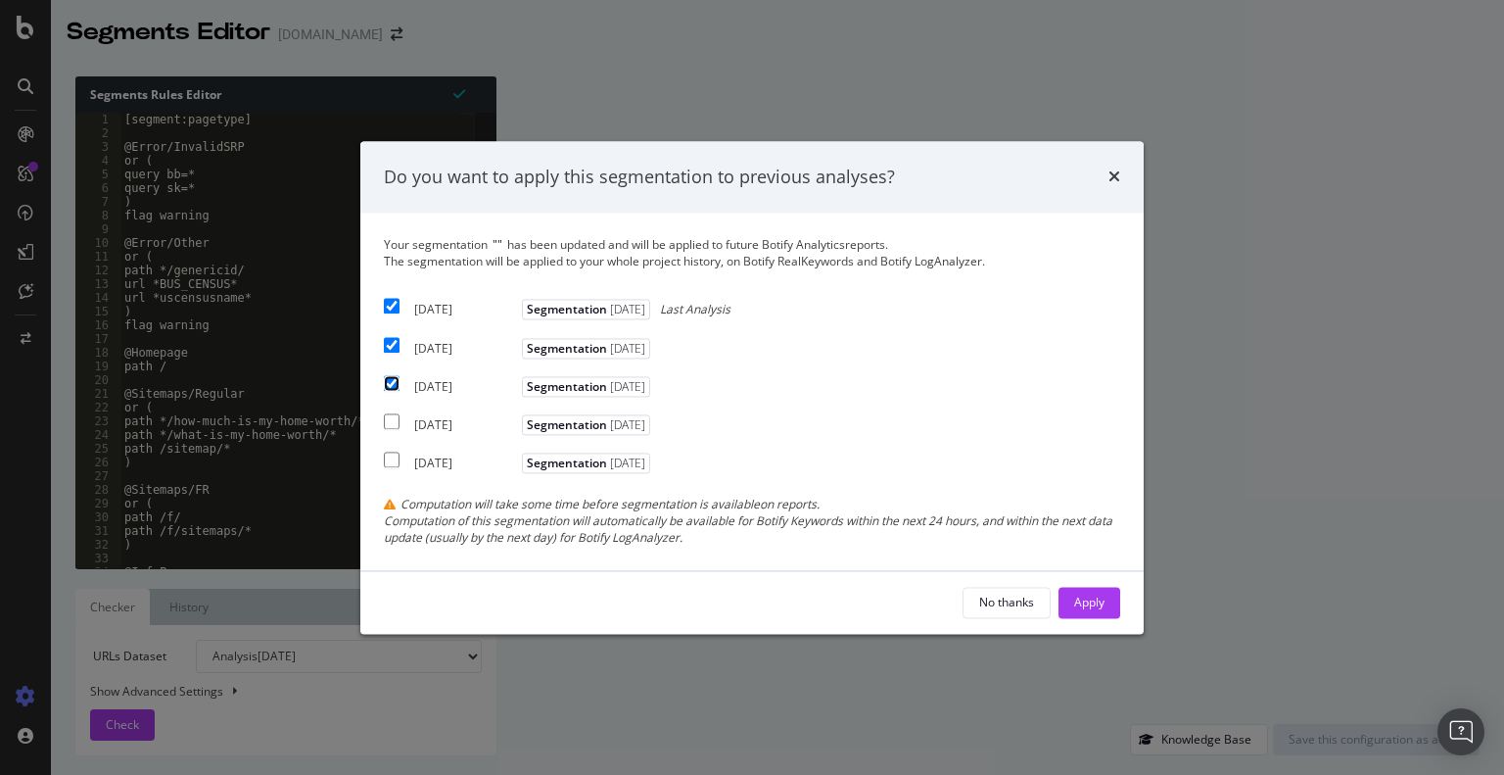
checkbox input "true"
click at [1080, 602] on div "Apply" at bounding box center [1089, 601] width 30 height 17
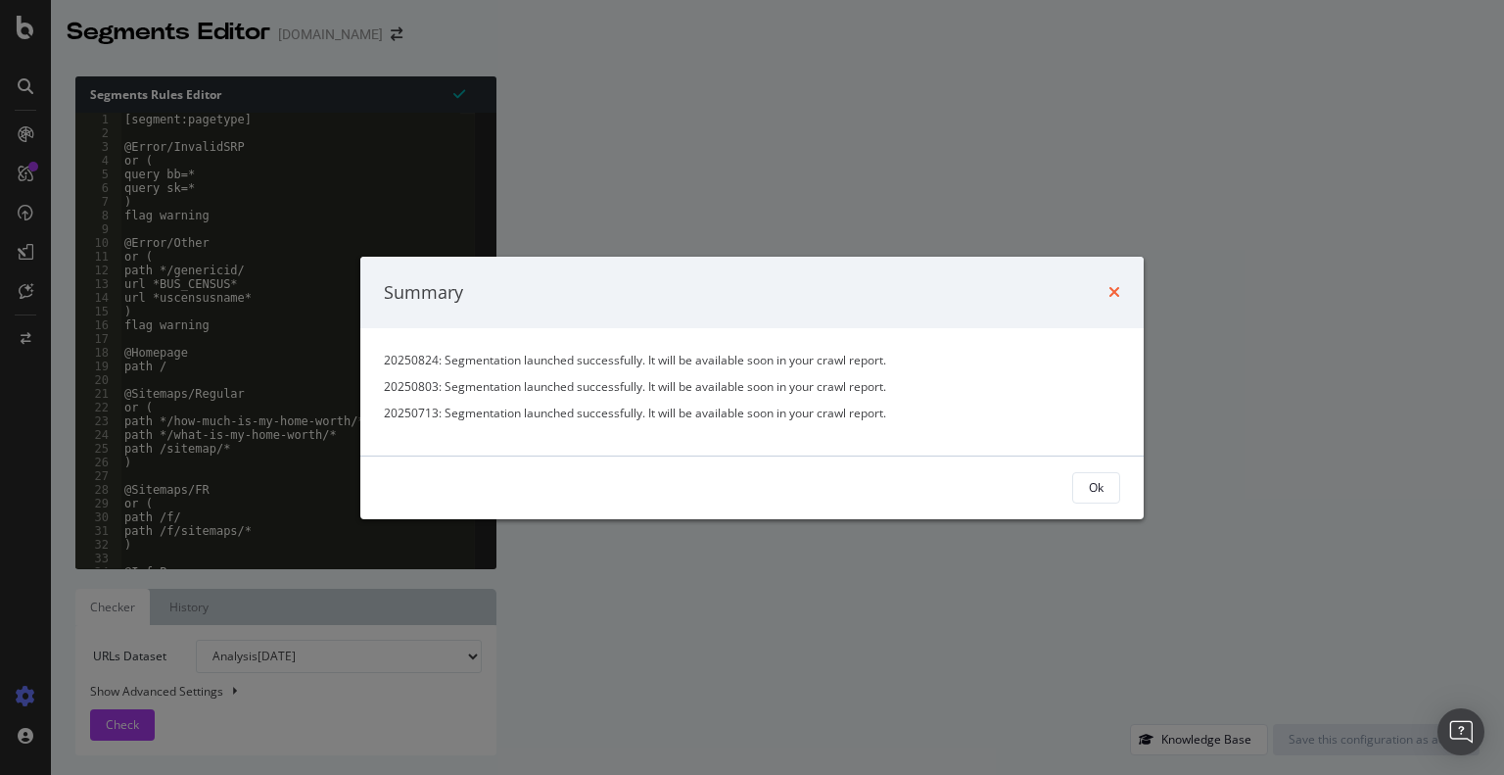
click at [1116, 290] on icon "times" at bounding box center [1115, 292] width 12 height 16
